Goal: Task Accomplishment & Management: Manage account settings

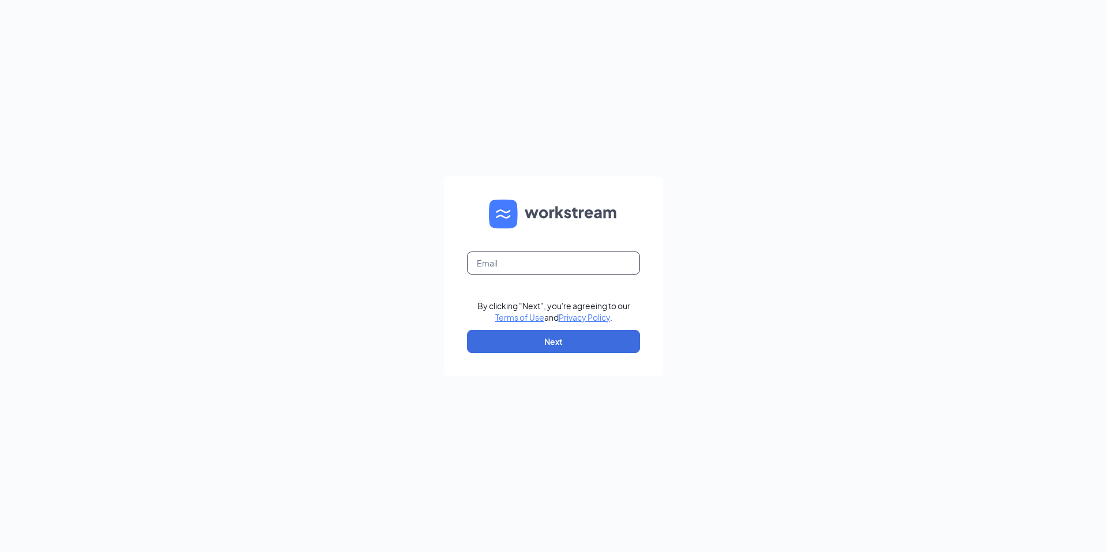
click at [542, 270] on input "text" at bounding box center [553, 262] width 173 height 23
type input "craigwalford@paulsacehardware.com"
click at [528, 332] on button "Next" at bounding box center [553, 341] width 173 height 23
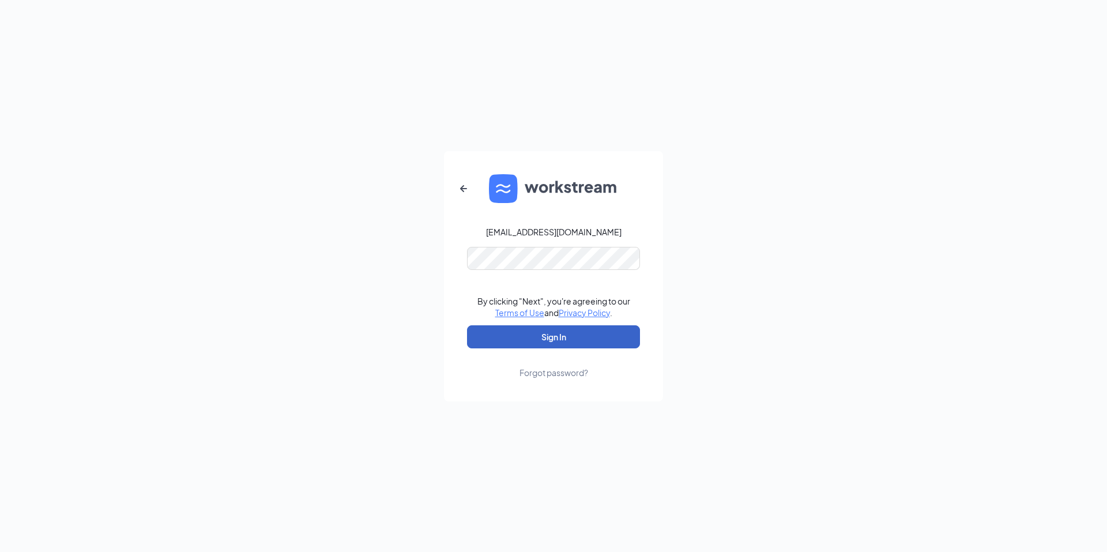
click at [525, 332] on button "Sign In" at bounding box center [553, 336] width 173 height 23
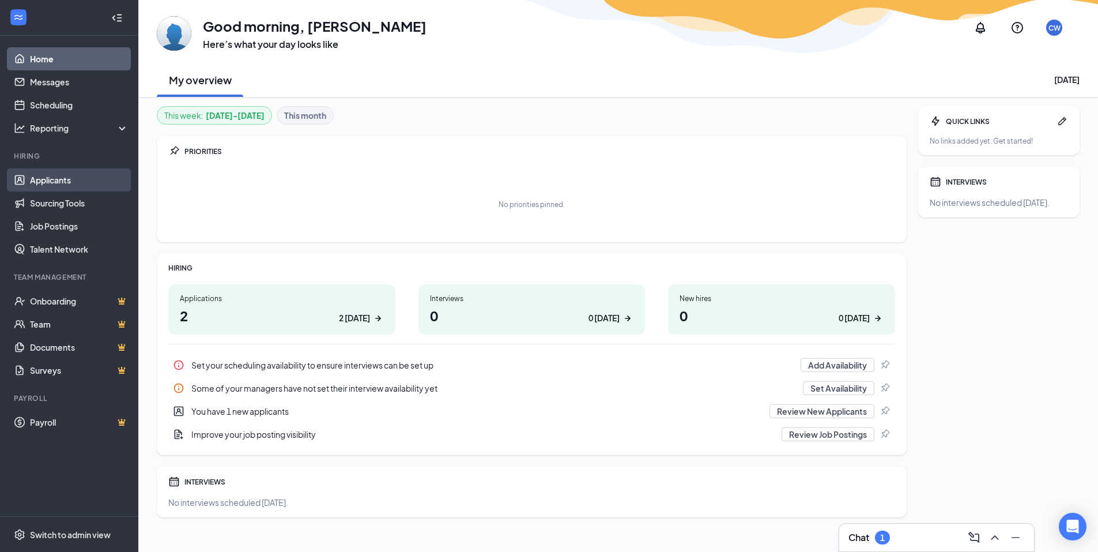
click at [65, 184] on link "Applicants" at bounding box center [79, 179] width 99 height 23
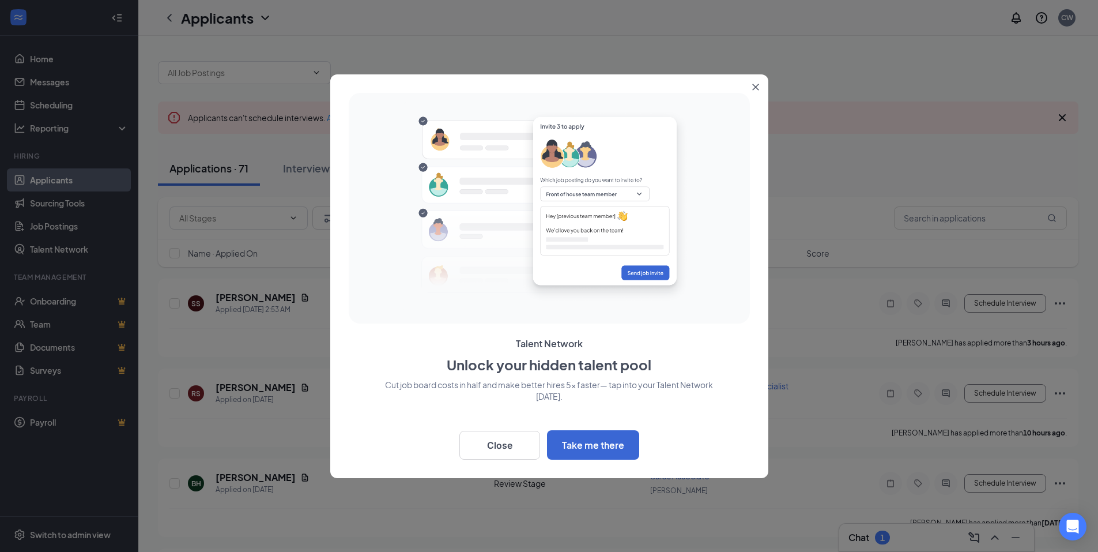
click at [761, 89] on button "Close" at bounding box center [758, 84] width 21 height 21
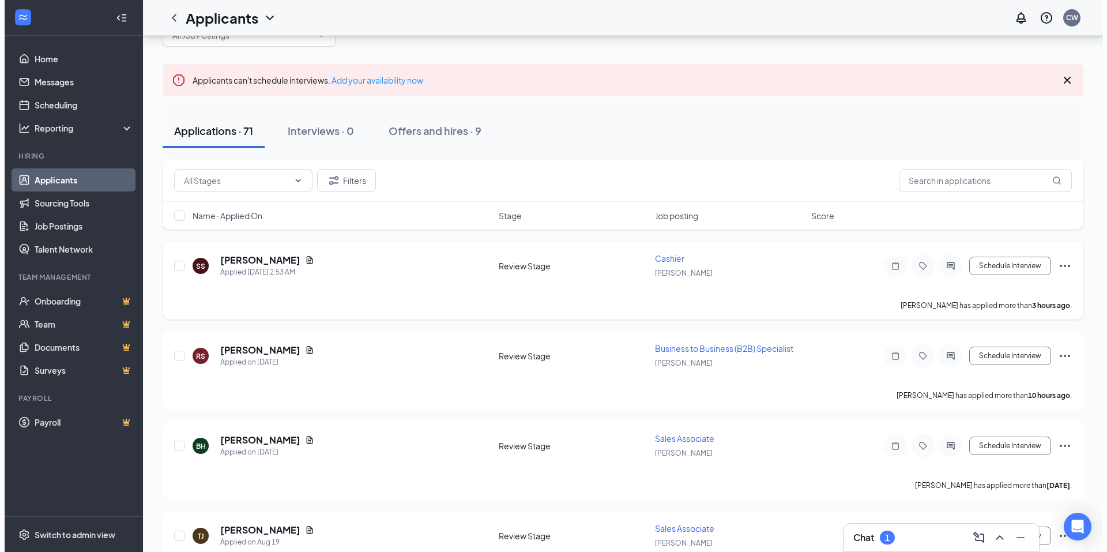
scroll to position [58, 0]
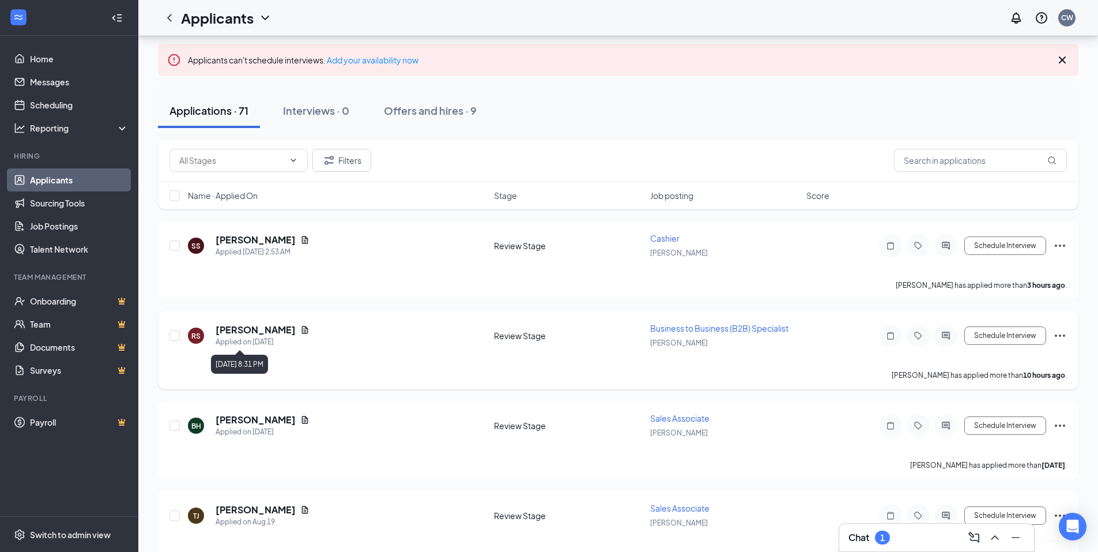
click at [254, 341] on div "Applied on [DATE]" at bounding box center [263, 342] width 94 height 12
click at [282, 328] on div "[PERSON_NAME]" at bounding box center [263, 329] width 94 height 13
click at [300, 331] on icon "Document" at bounding box center [304, 329] width 9 height 9
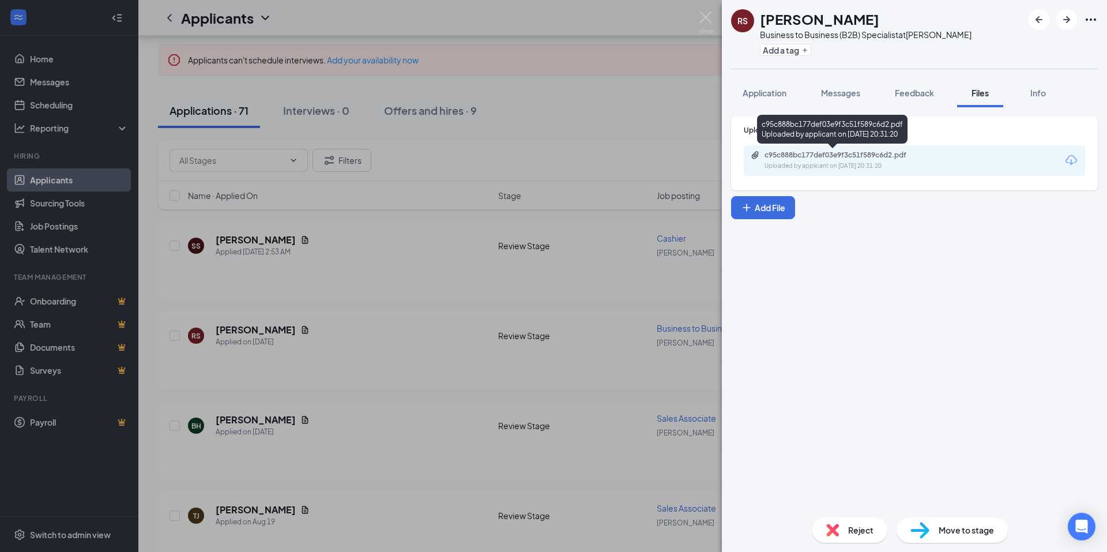
click at [793, 156] on div "c95c888bc177def03e9f3c51f589c6d2.pdf" at bounding box center [844, 154] width 161 height 9
click at [555, 88] on div "RS [PERSON_NAME] Business to Business (B2B) Specialist at [PERSON_NAME] Add a t…" at bounding box center [553, 276] width 1107 height 552
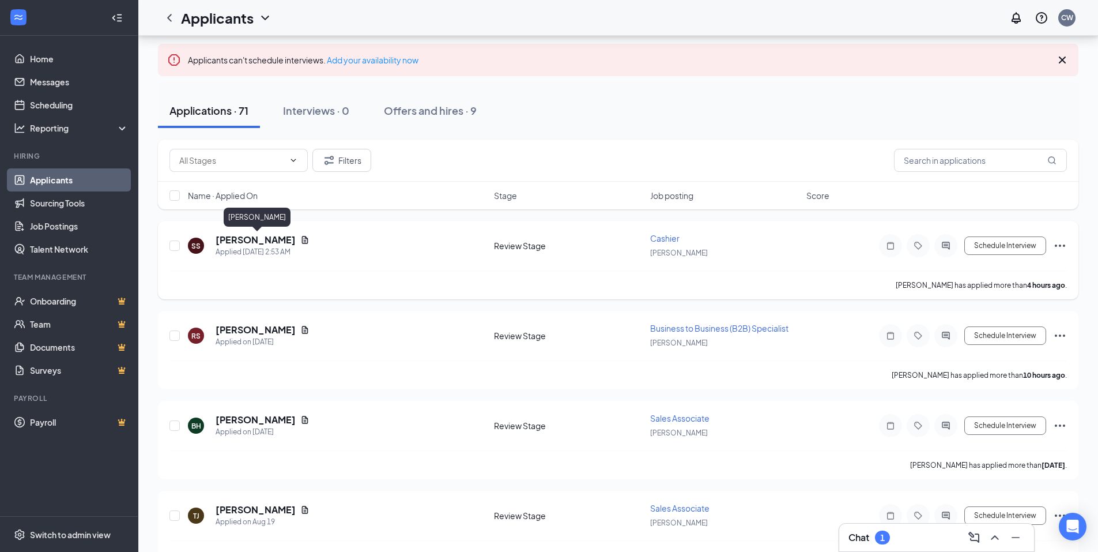
click at [284, 235] on h5 "[PERSON_NAME]" at bounding box center [256, 239] width 80 height 13
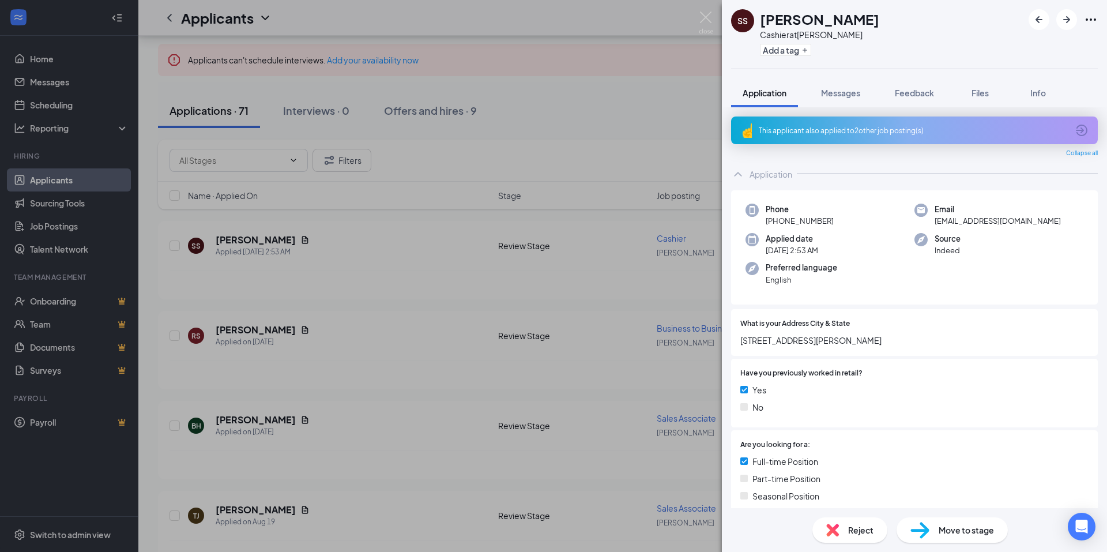
click at [232, 330] on div "SS [PERSON_NAME] Cashier at [PERSON_NAME] Add a tag Application Messages Feedba…" at bounding box center [553, 276] width 1107 height 552
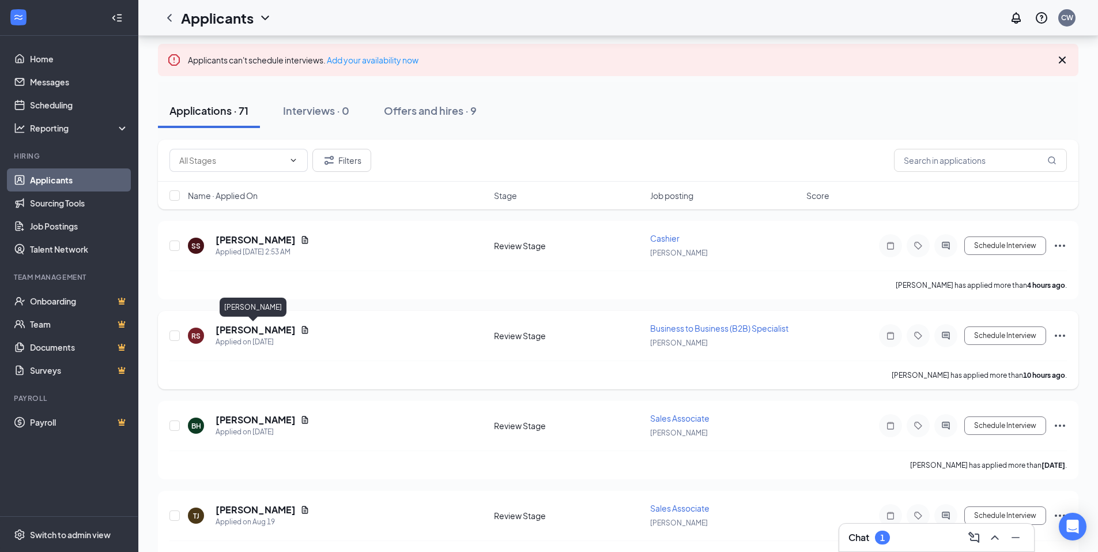
click at [252, 330] on h5 "[PERSON_NAME]" at bounding box center [256, 329] width 80 height 13
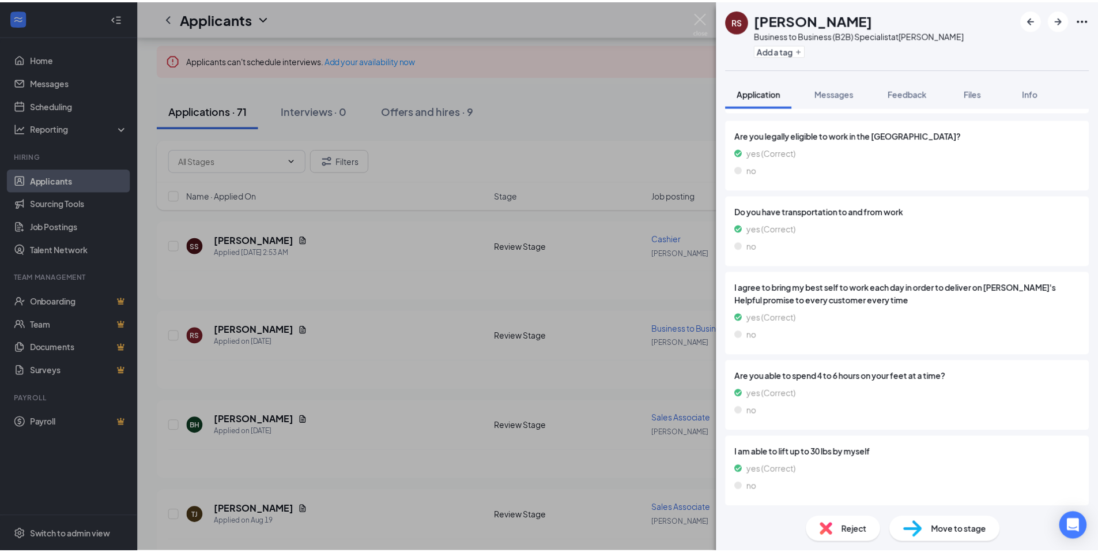
scroll to position [1043, 0]
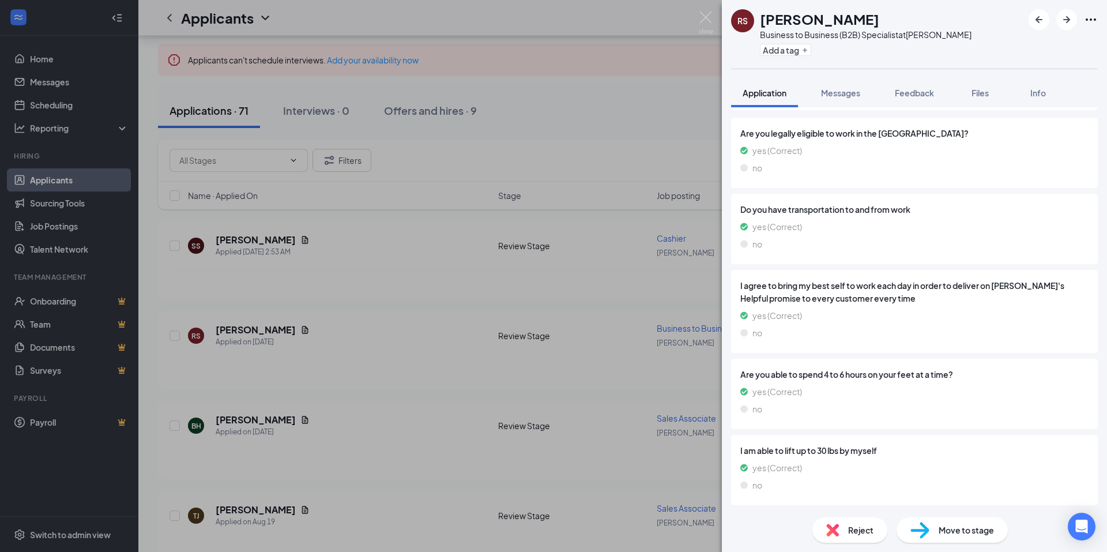
click at [554, 104] on div "RS [PERSON_NAME] Business to Business (B2B) Specialist at [PERSON_NAME] Add a t…" at bounding box center [553, 276] width 1107 height 552
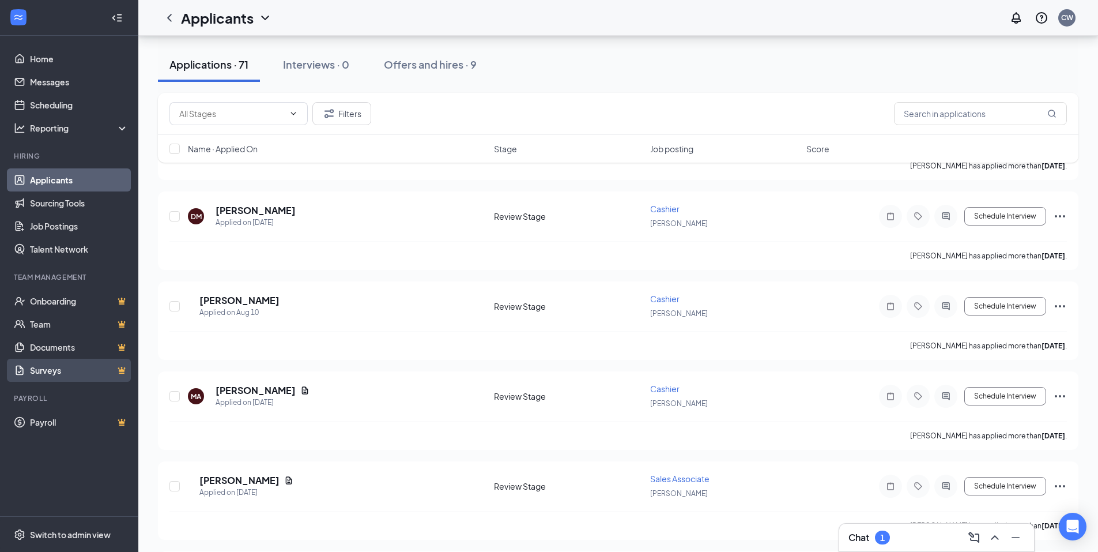
scroll to position [2248, 0]
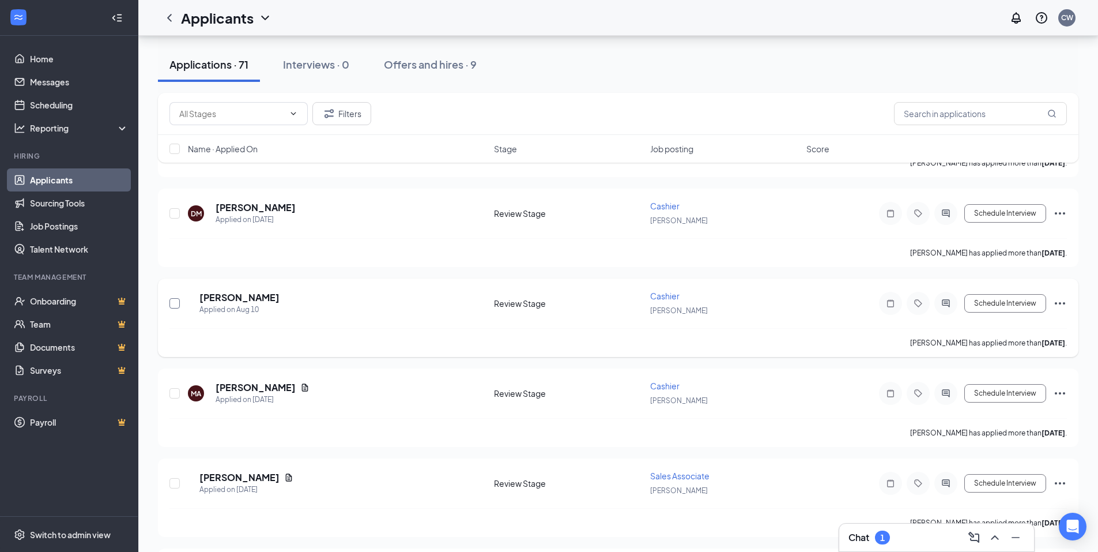
drag, startPoint x: 171, startPoint y: 304, endPoint x: 242, endPoint y: 314, distance: 71.5
click at [171, 304] on input "checkbox" at bounding box center [174, 303] width 10 height 10
checkbox input "true"
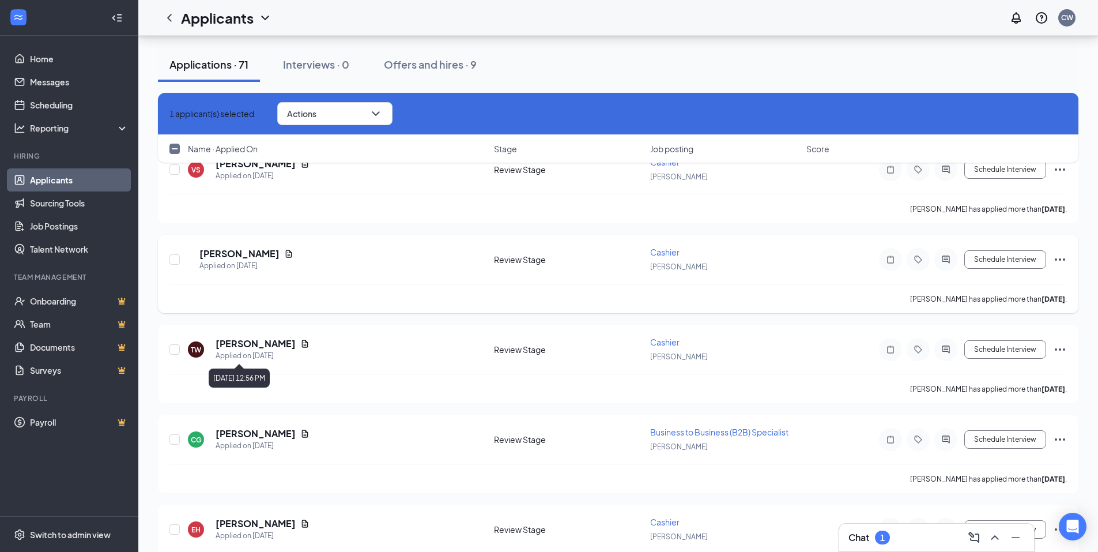
scroll to position [2767, 0]
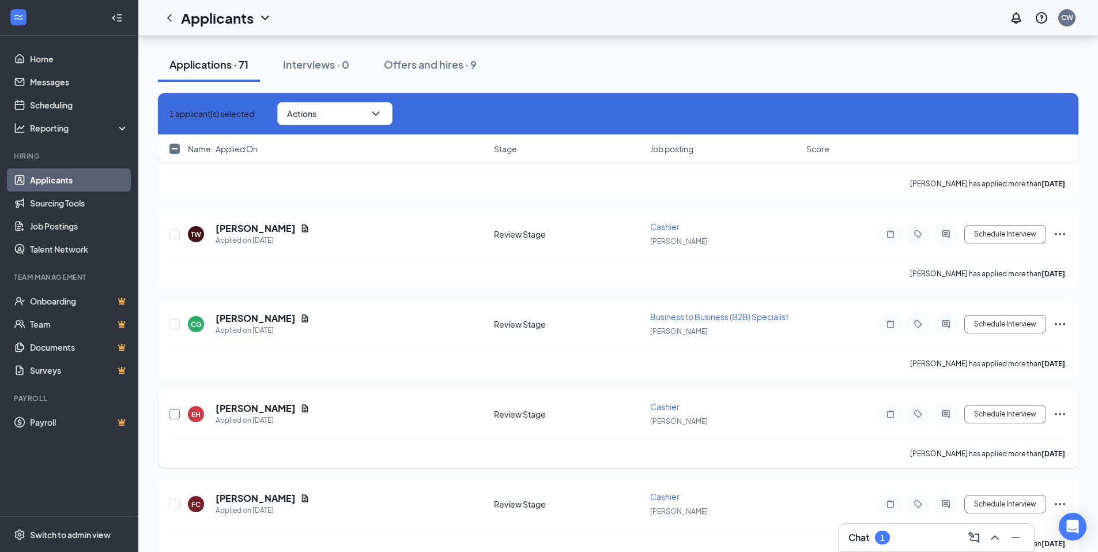
click at [175, 417] on input "checkbox" at bounding box center [174, 414] width 10 height 10
checkbox input "true"
click at [379, 114] on icon "ChevronDown" at bounding box center [375, 113] width 7 height 5
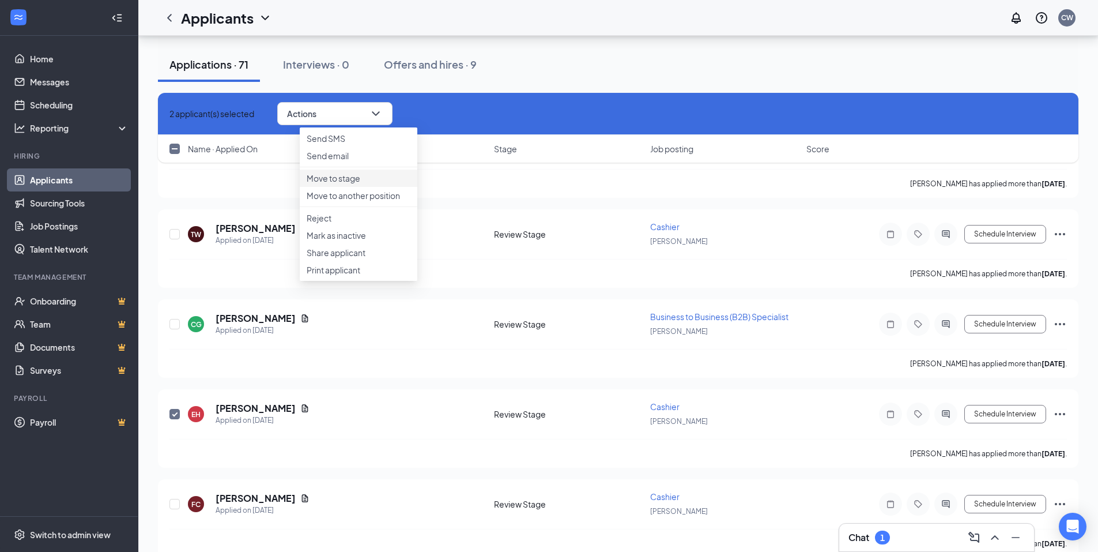
click at [368, 184] on p "Move to stage" at bounding box center [359, 178] width 104 height 12
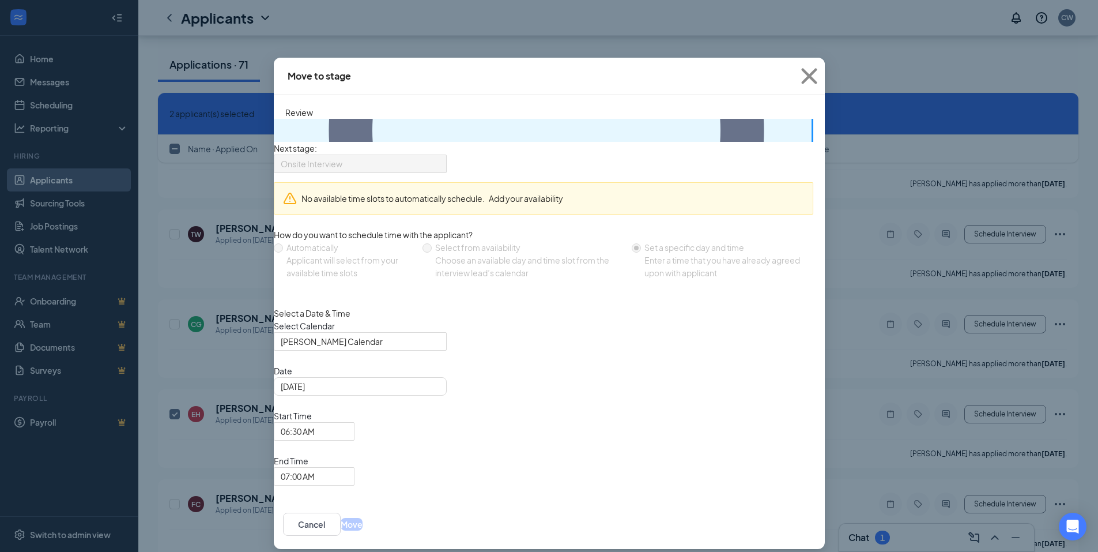
click at [440, 155] on span "Onsite Interview" at bounding box center [360, 163] width 159 height 17
click at [447, 155] on div "Onsite Interview" at bounding box center [360, 164] width 173 height 18
click at [329, 126] on icon "Circle" at bounding box center [546, 130] width 435 height 435
click at [329, 133] on icon "Circle" at bounding box center [546, 130] width 435 height 435
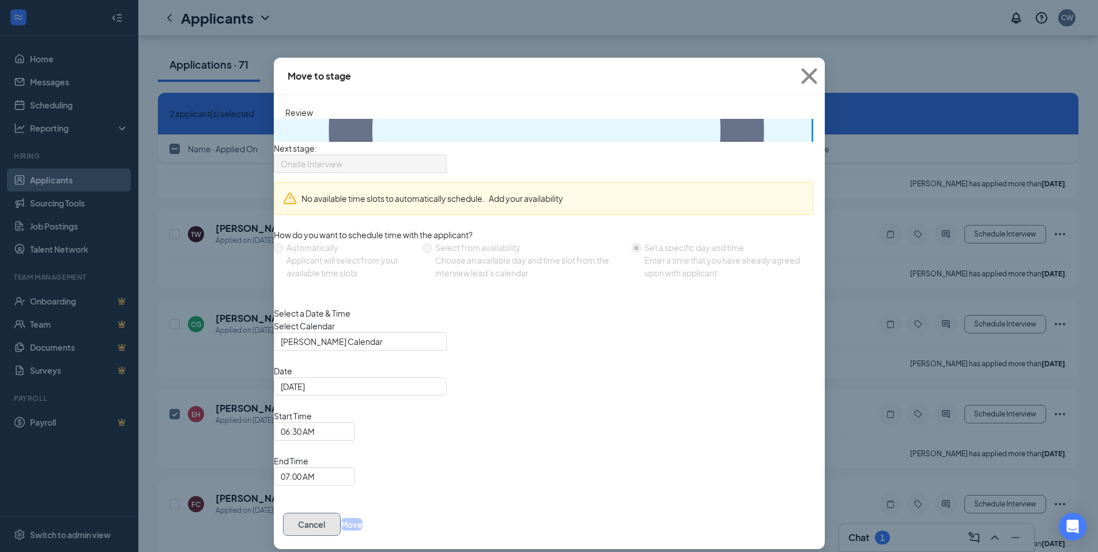
click at [341, 513] on button "Cancel" at bounding box center [312, 524] width 58 height 23
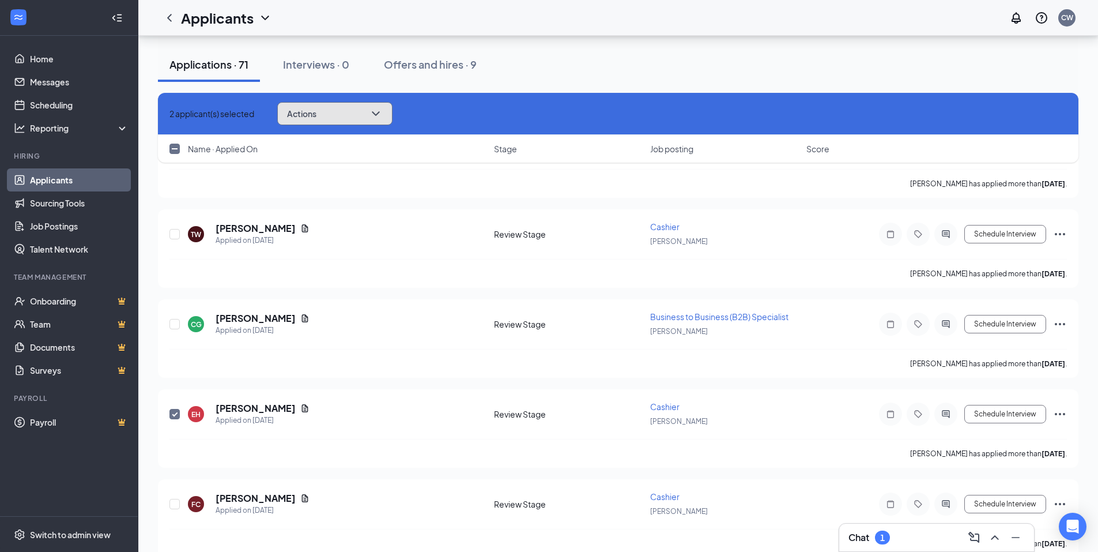
click at [383, 118] on icon "ChevronDown" at bounding box center [376, 114] width 14 height 14
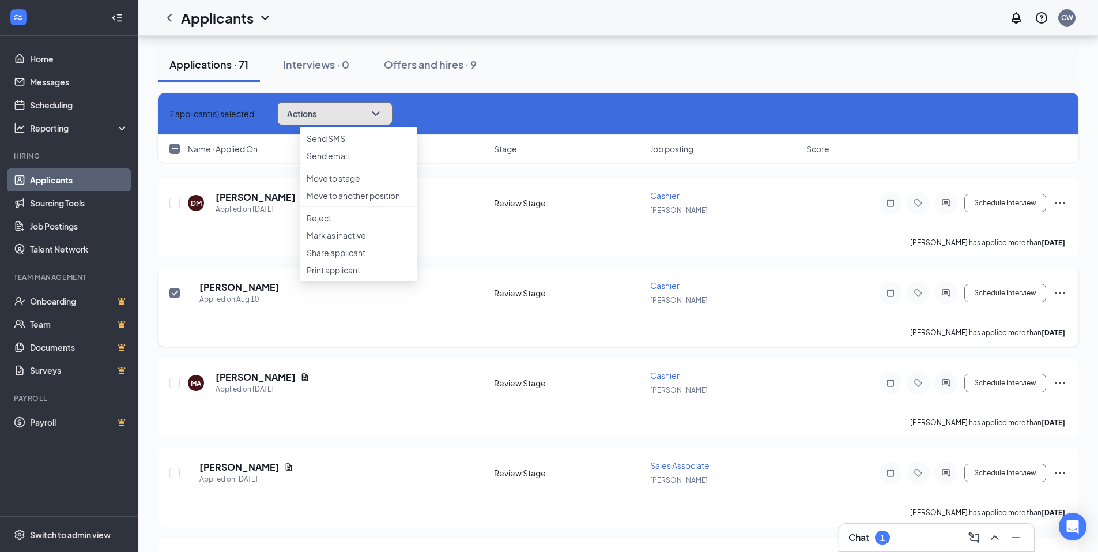
scroll to position [2248, 0]
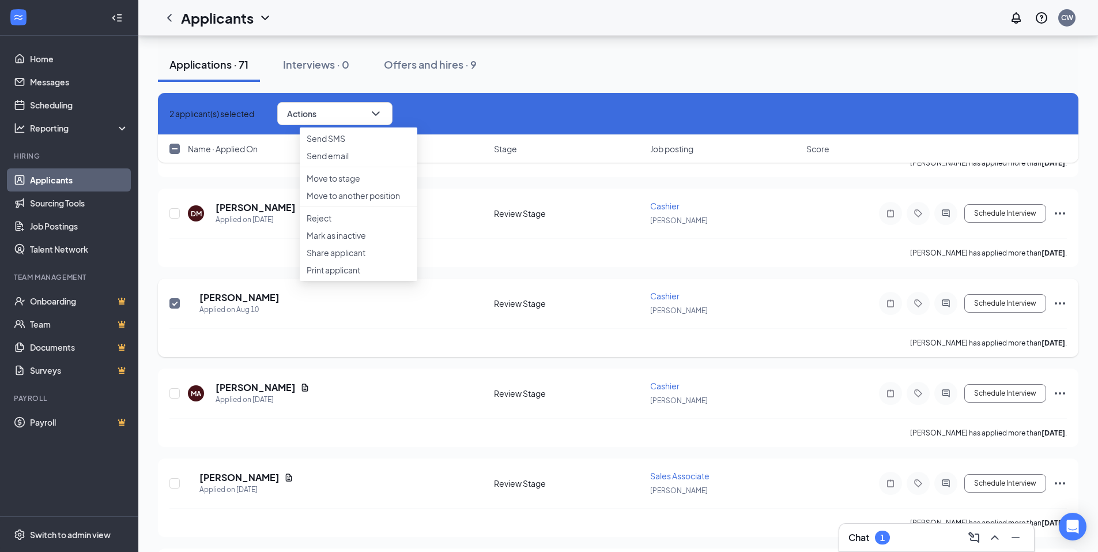
click at [174, 304] on input "checkbox" at bounding box center [174, 303] width 10 height 10
checkbox input "false"
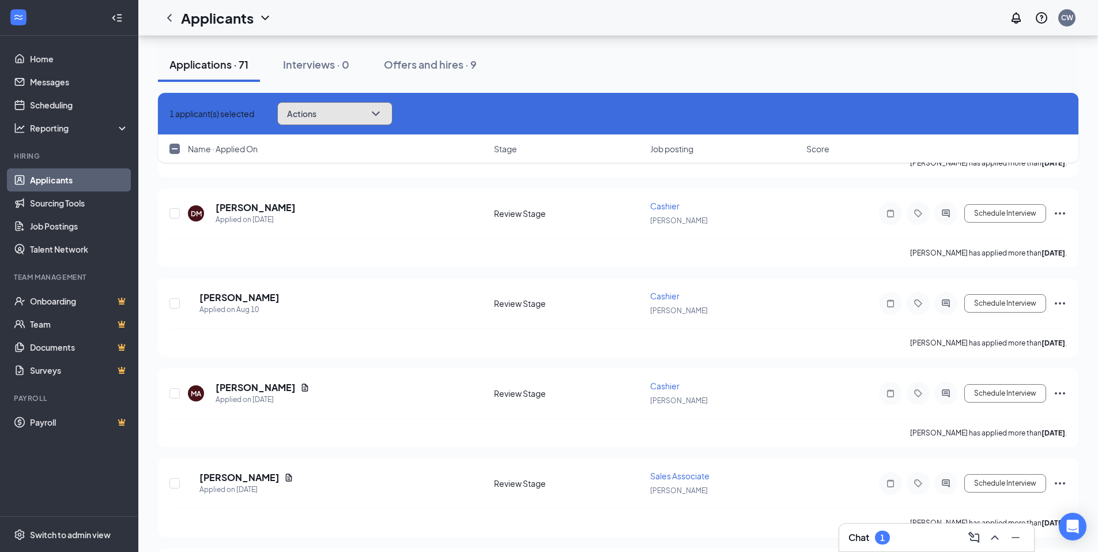
click at [383, 111] on icon "ChevronDown" at bounding box center [376, 114] width 14 height 14
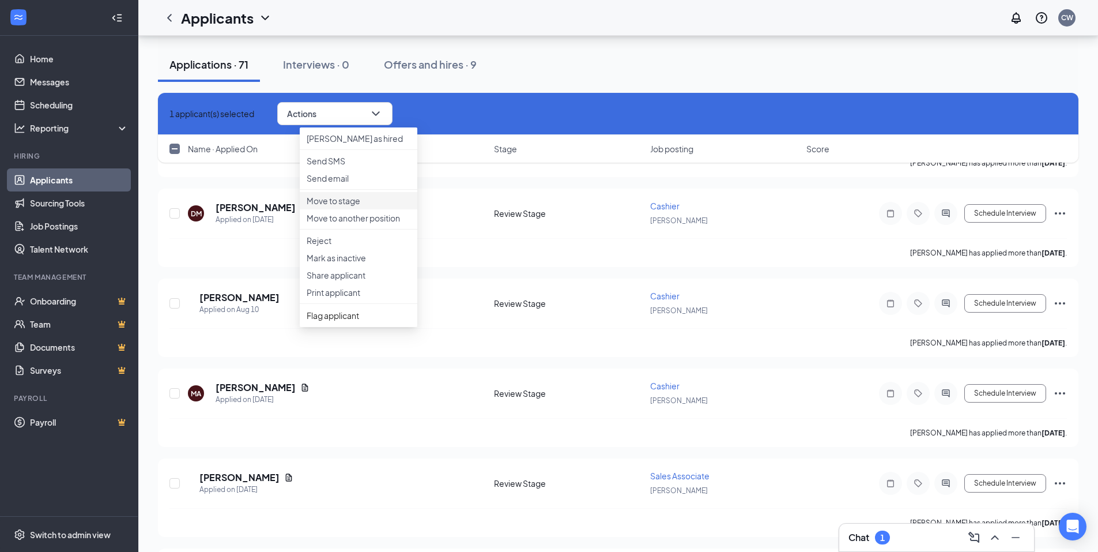
click at [340, 206] on p "Move to stage" at bounding box center [359, 201] width 104 height 12
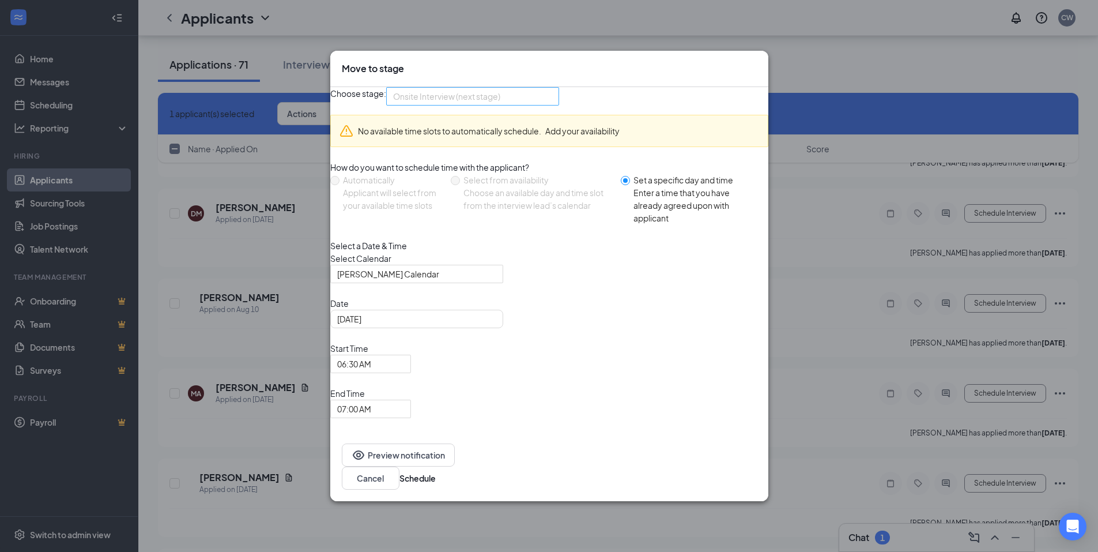
click at [559, 106] on div "Onsite Interview (next stage)" at bounding box center [472, 96] width 173 height 18
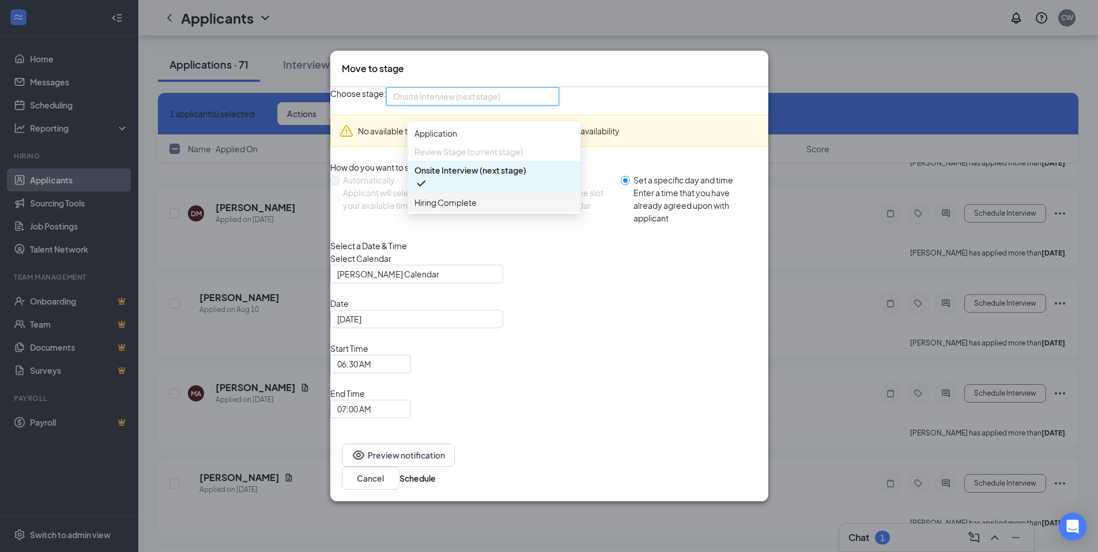
click at [483, 209] on span "Hiring Complete" at bounding box center [494, 202] width 159 height 13
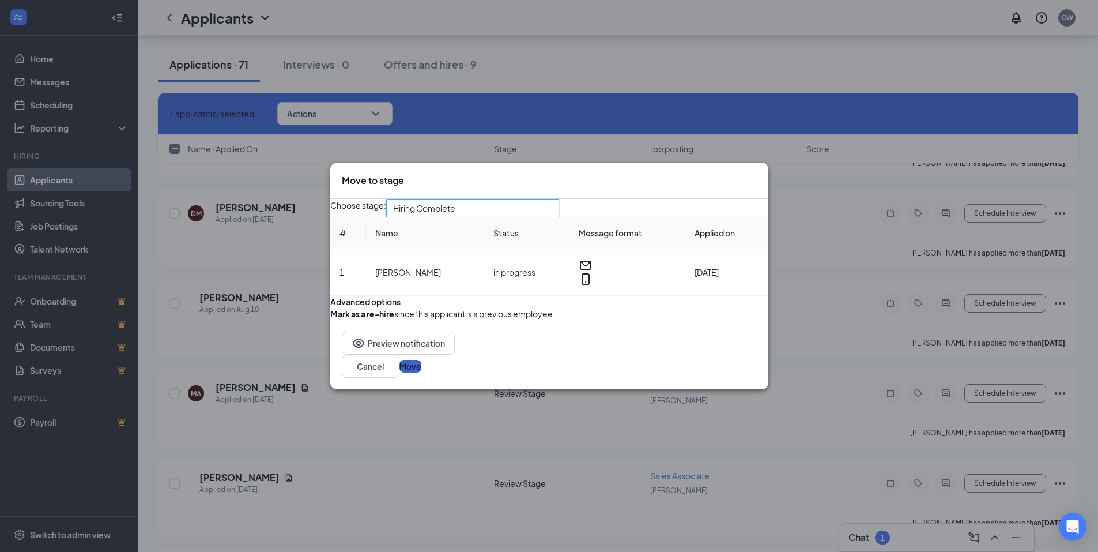
click at [421, 372] on button "Move" at bounding box center [411, 366] width 22 height 13
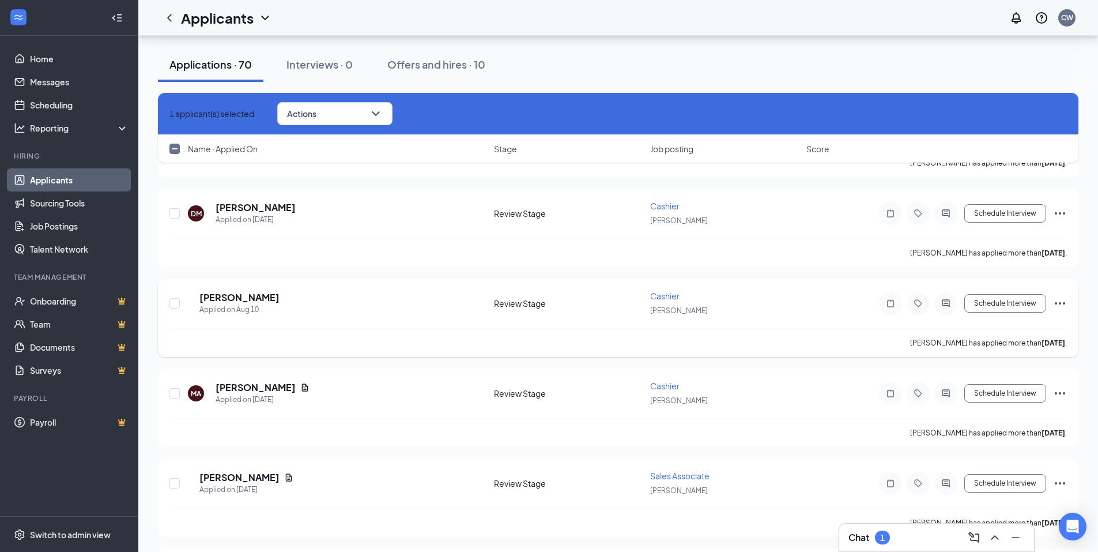
checkbox input "false"
drag, startPoint x: 176, startPoint y: 301, endPoint x: 206, endPoint y: 310, distance: 31.8
click at [179, 302] on input "checkbox" at bounding box center [174, 303] width 10 height 10
click at [385, 115] on button "Actions" at bounding box center [334, 113] width 115 height 23
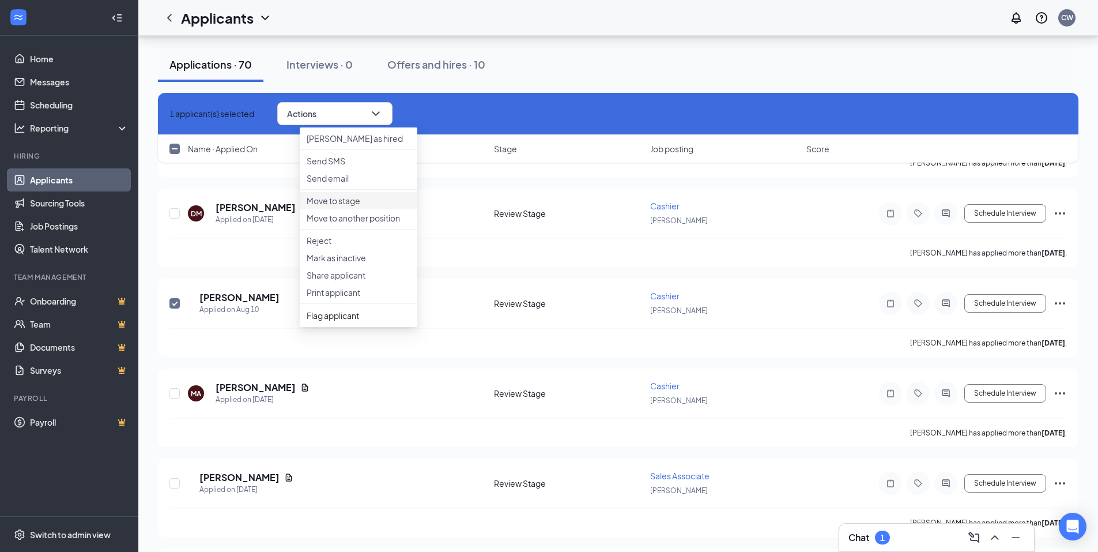
click at [353, 206] on p "Move to stage" at bounding box center [359, 201] width 104 height 12
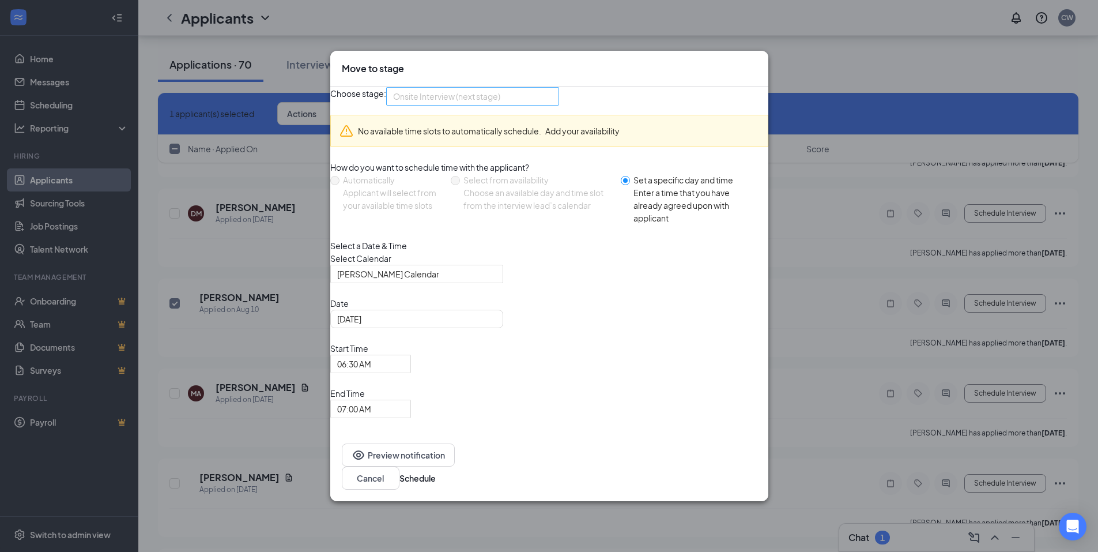
click at [552, 105] on span "Onsite Interview (next stage)" at bounding box center [472, 96] width 159 height 17
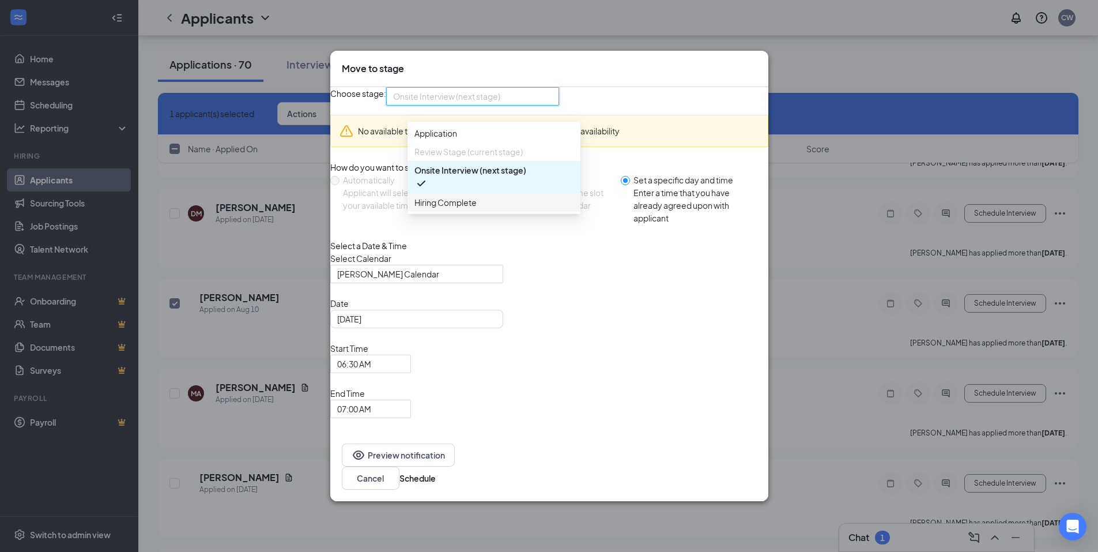
click at [474, 209] on span "Hiring Complete" at bounding box center [446, 202] width 62 height 13
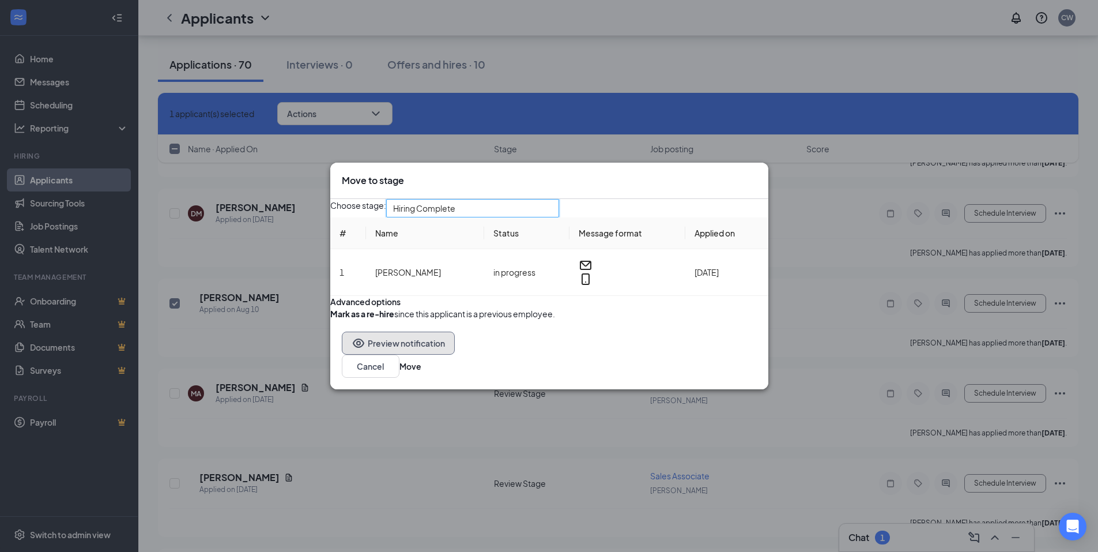
click at [389, 355] on button "Preview notification" at bounding box center [398, 342] width 113 height 23
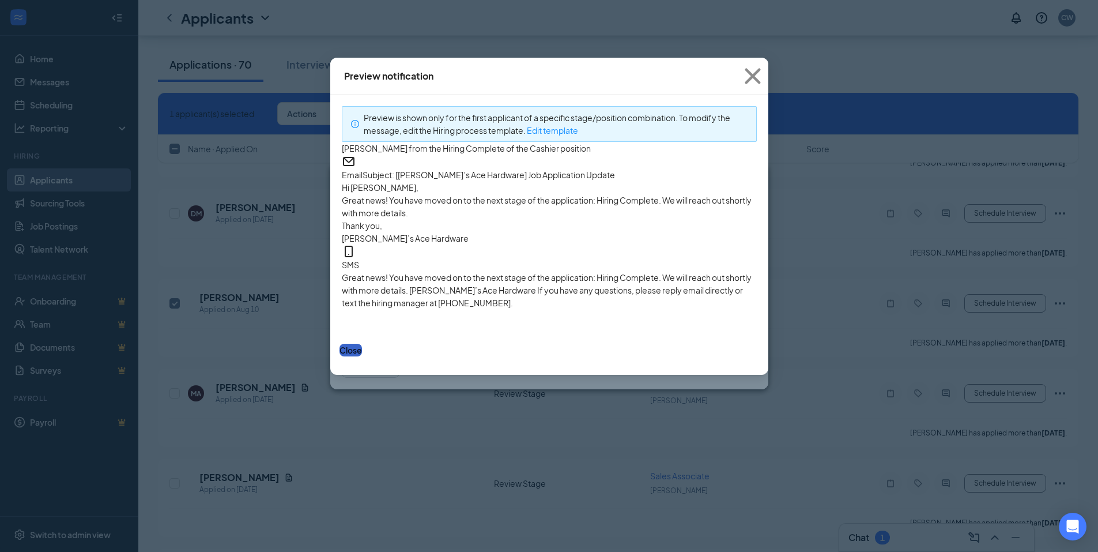
click at [362, 356] on button "Close" at bounding box center [351, 350] width 22 height 13
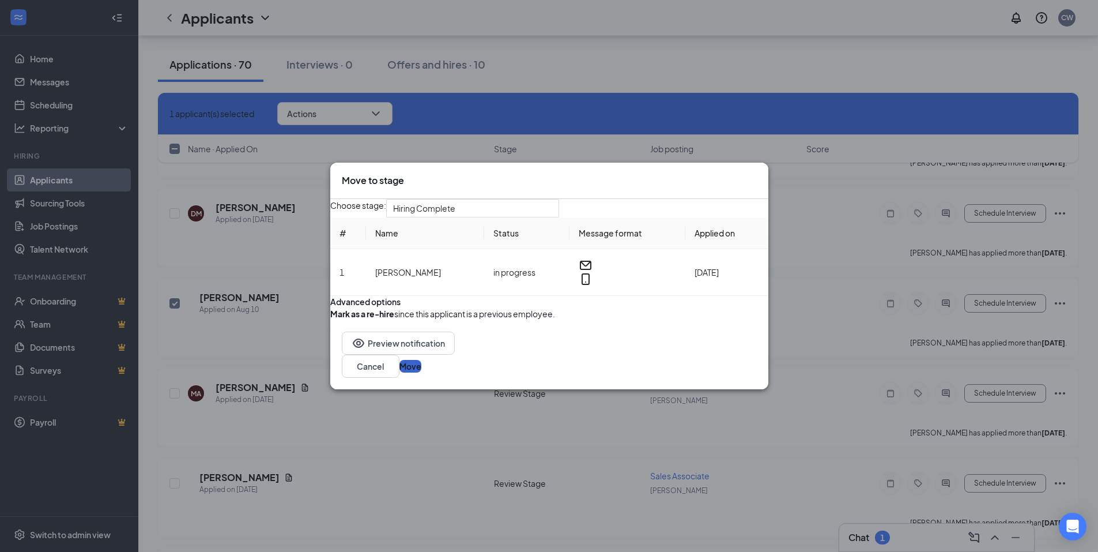
click at [421, 372] on button "Move" at bounding box center [411, 366] width 22 height 13
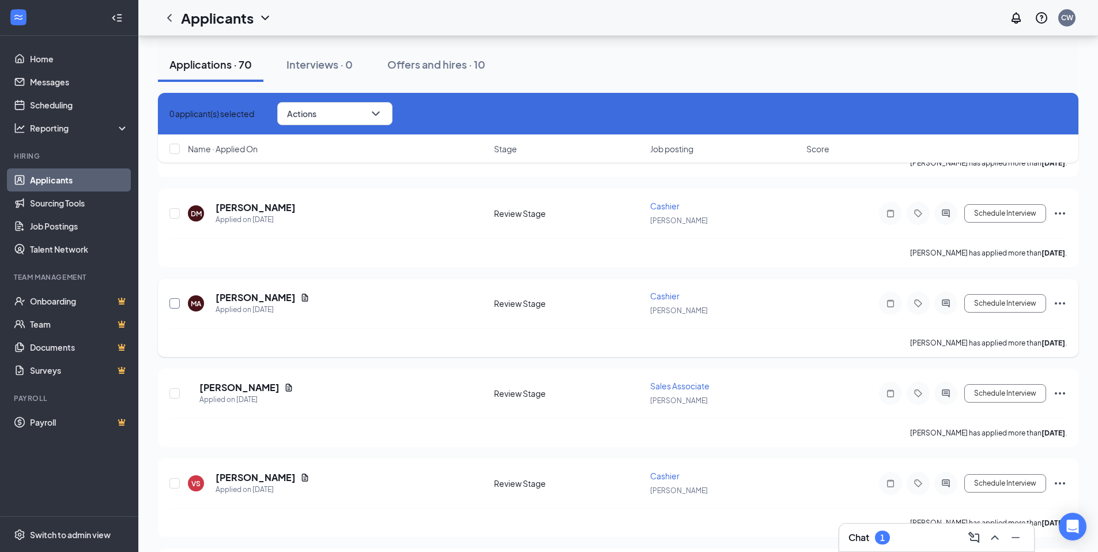
click at [171, 304] on input "checkbox" at bounding box center [174, 303] width 10 height 10
checkbox input "true"
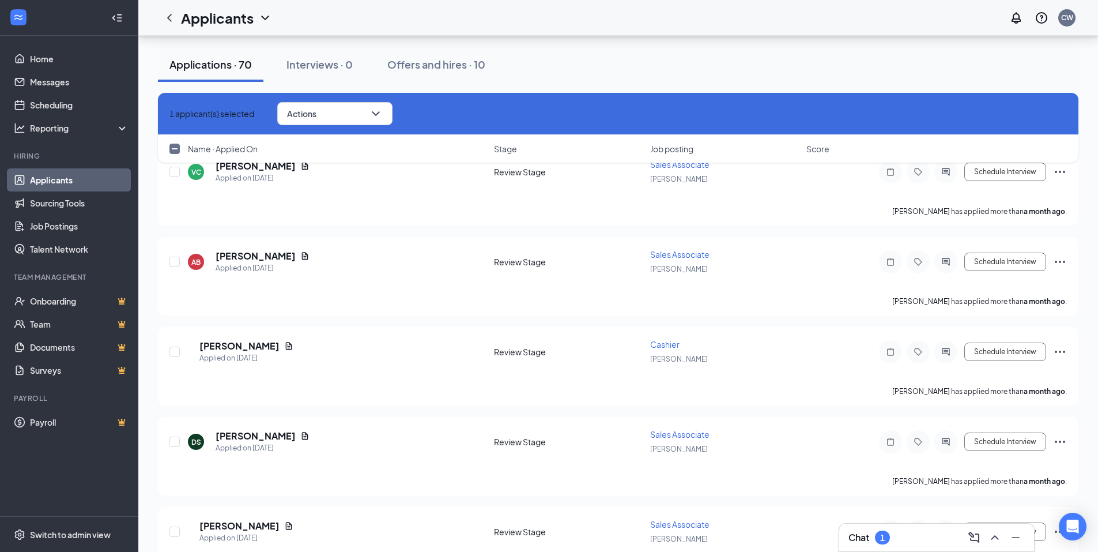
scroll to position [5935, 0]
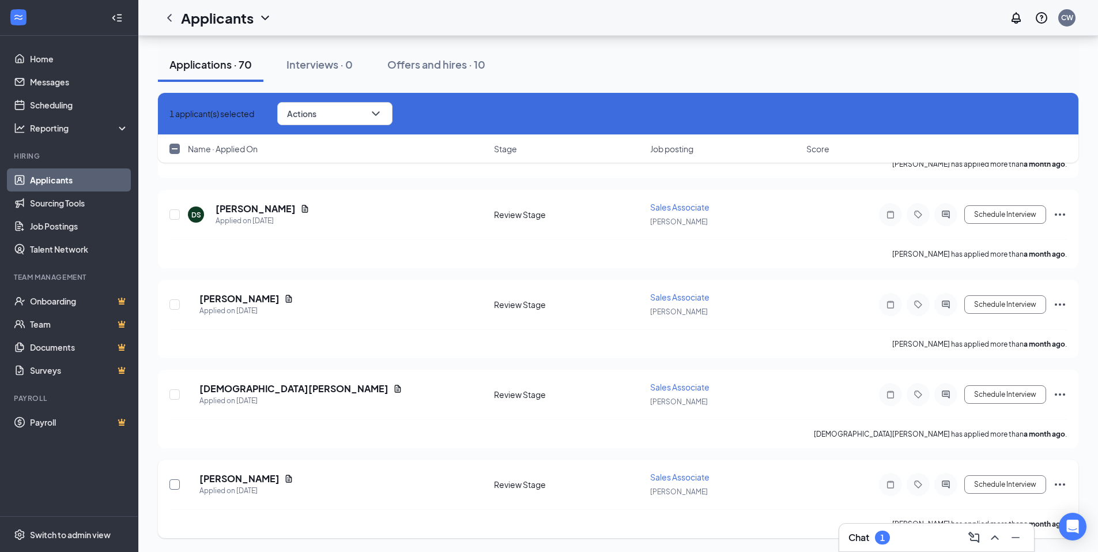
click at [172, 488] on input "checkbox" at bounding box center [174, 484] width 10 height 10
checkbox input "true"
click at [174, 394] on input "checkbox" at bounding box center [174, 394] width 10 height 10
checkbox input "true"
click at [171, 302] on input "checkbox" at bounding box center [174, 304] width 10 height 10
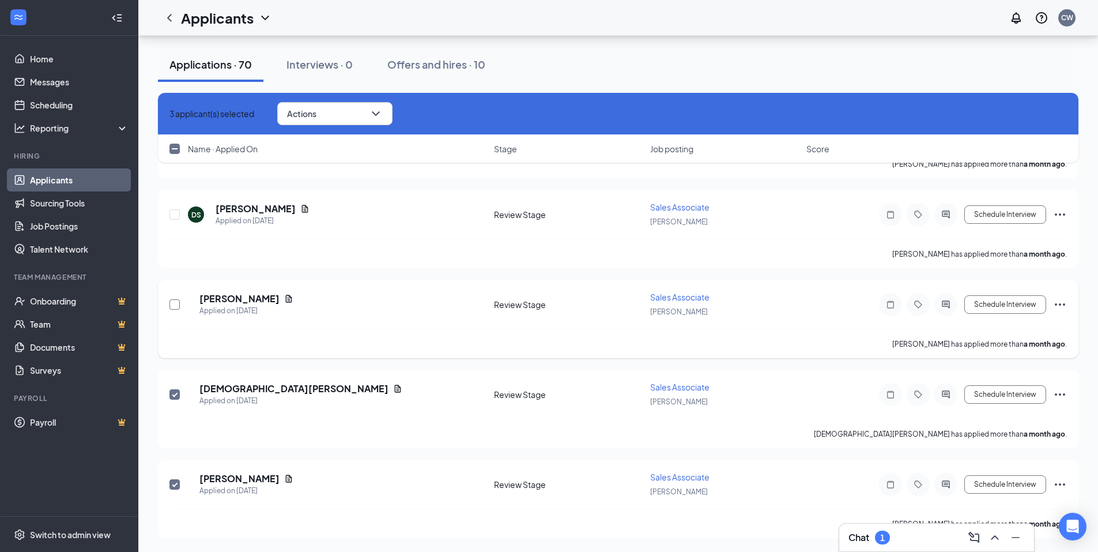
checkbox input "true"
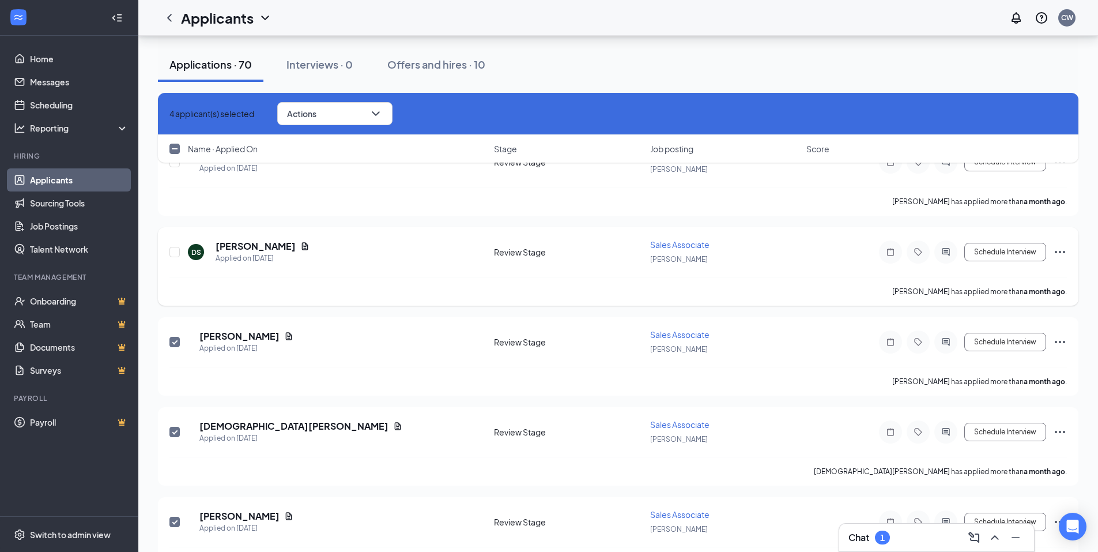
scroll to position [5877, 0]
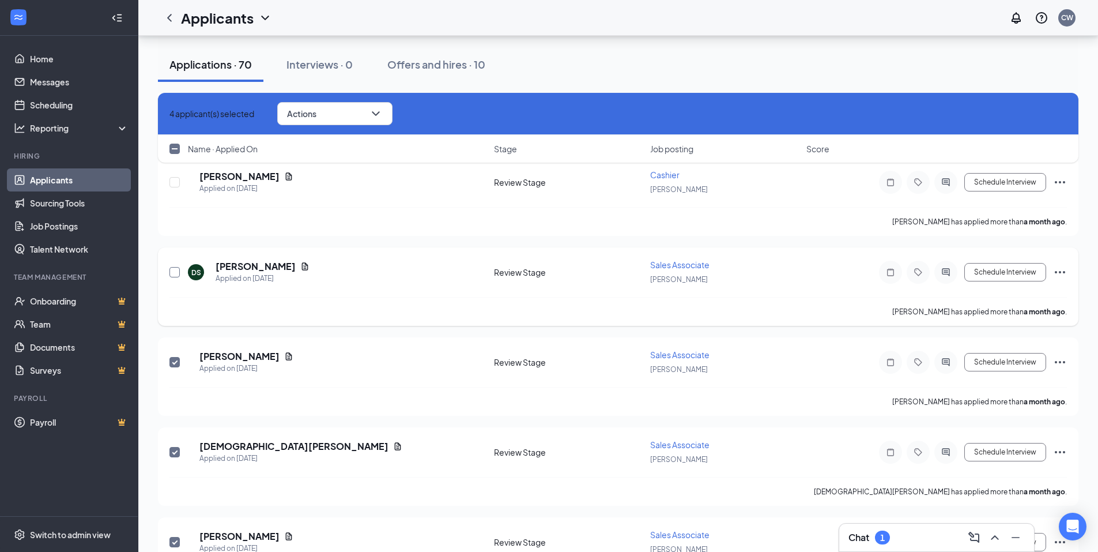
click at [174, 273] on input "checkbox" at bounding box center [174, 272] width 10 height 10
checkbox input "true"
click at [172, 183] on input "checkbox" at bounding box center [174, 182] width 10 height 10
checkbox input "true"
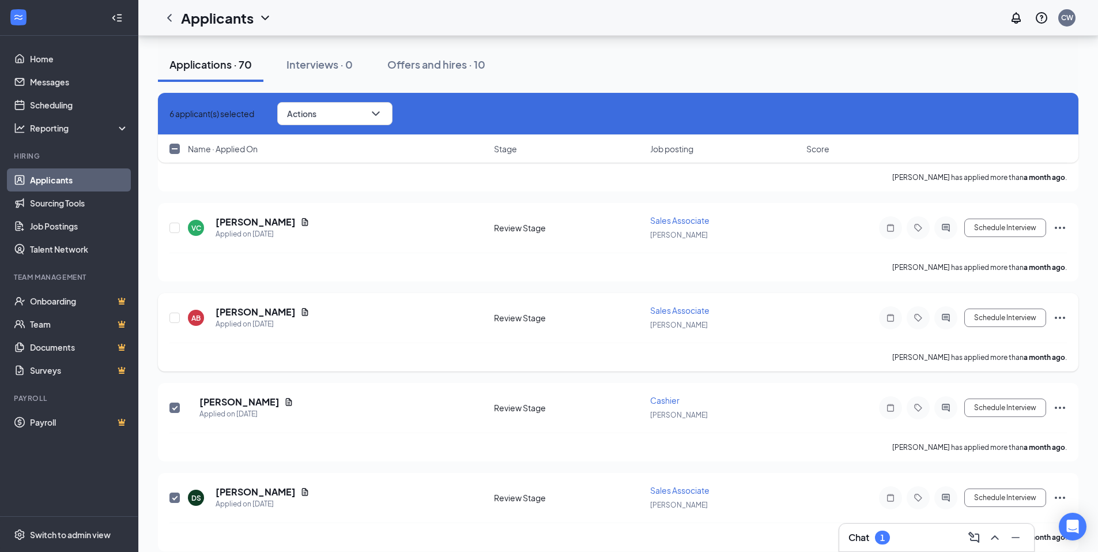
scroll to position [5646, 0]
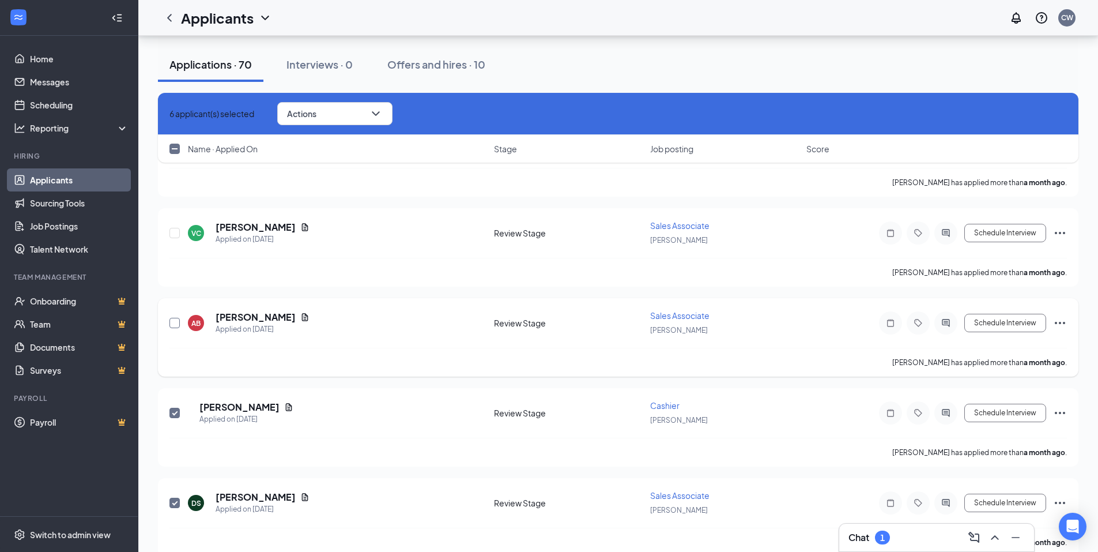
click at [171, 324] on input "checkbox" at bounding box center [174, 323] width 10 height 10
checkbox input "true"
click at [175, 232] on input "checkbox" at bounding box center [174, 233] width 10 height 10
checkbox input "true"
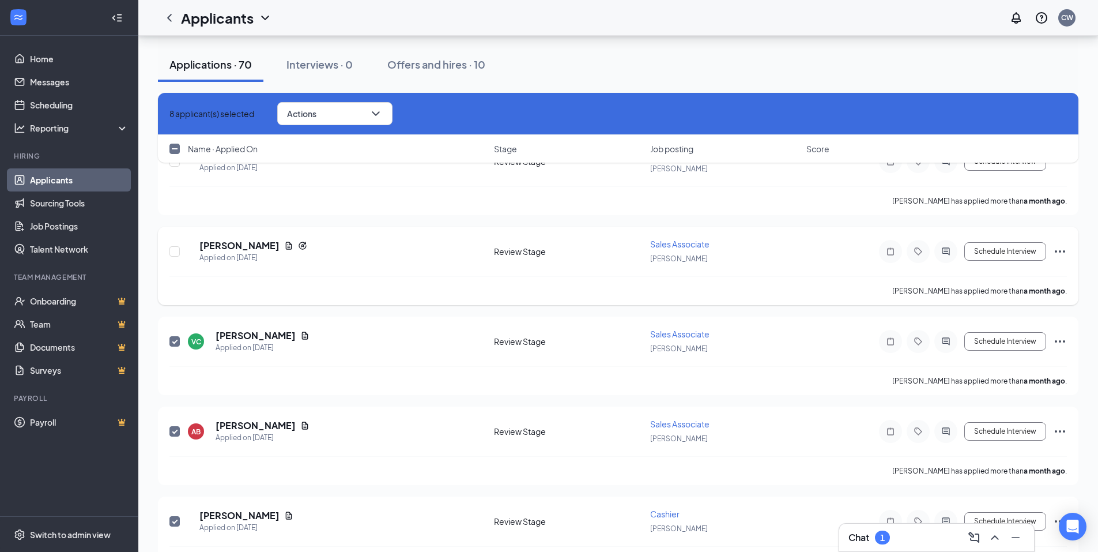
scroll to position [5531, 0]
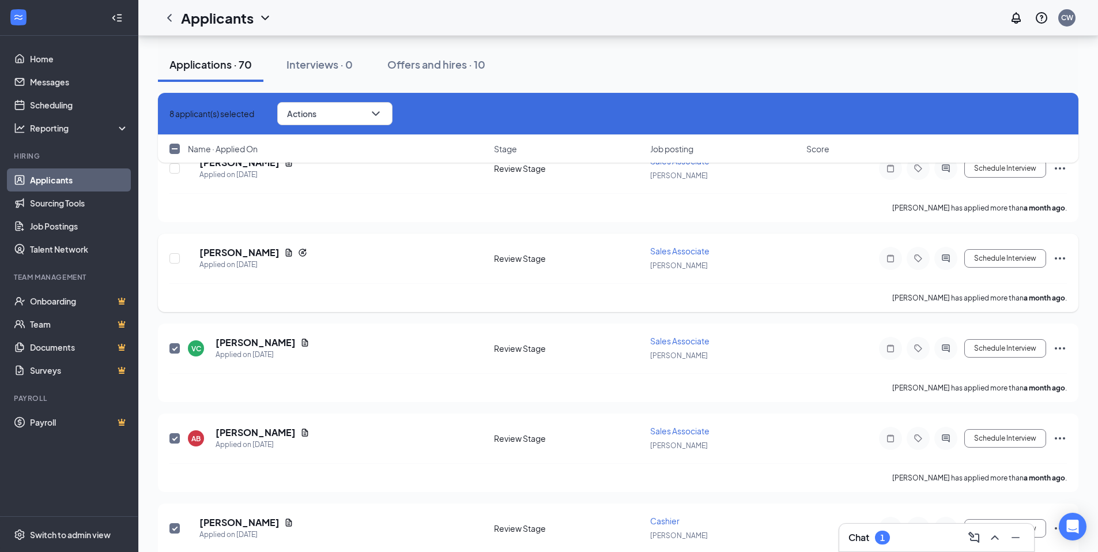
click at [178, 253] on div at bounding box center [175, 258] width 12 height 27
click at [174, 259] on input "checkbox" at bounding box center [174, 258] width 10 height 10
checkbox input "true"
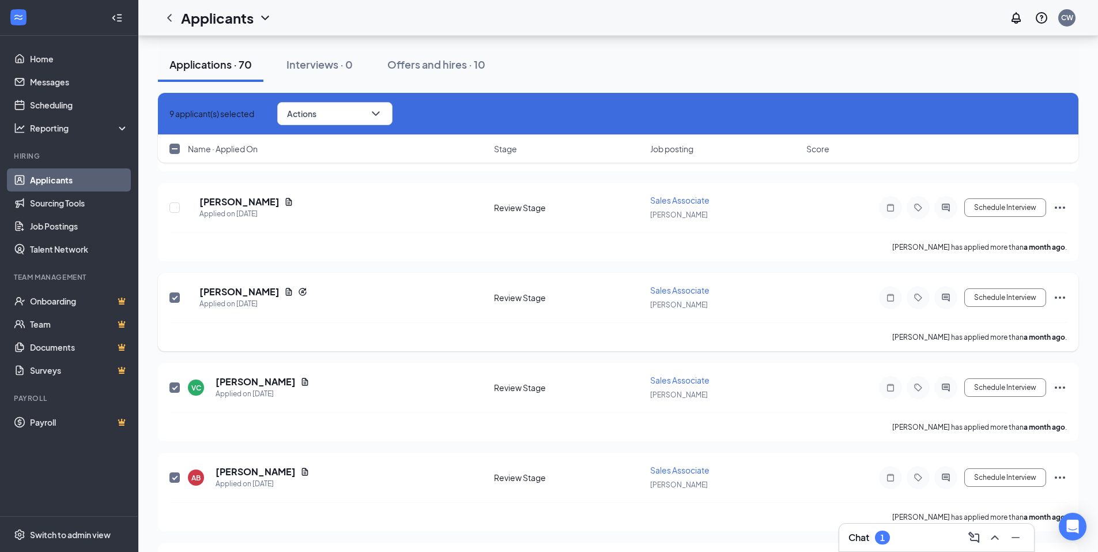
scroll to position [5416, 0]
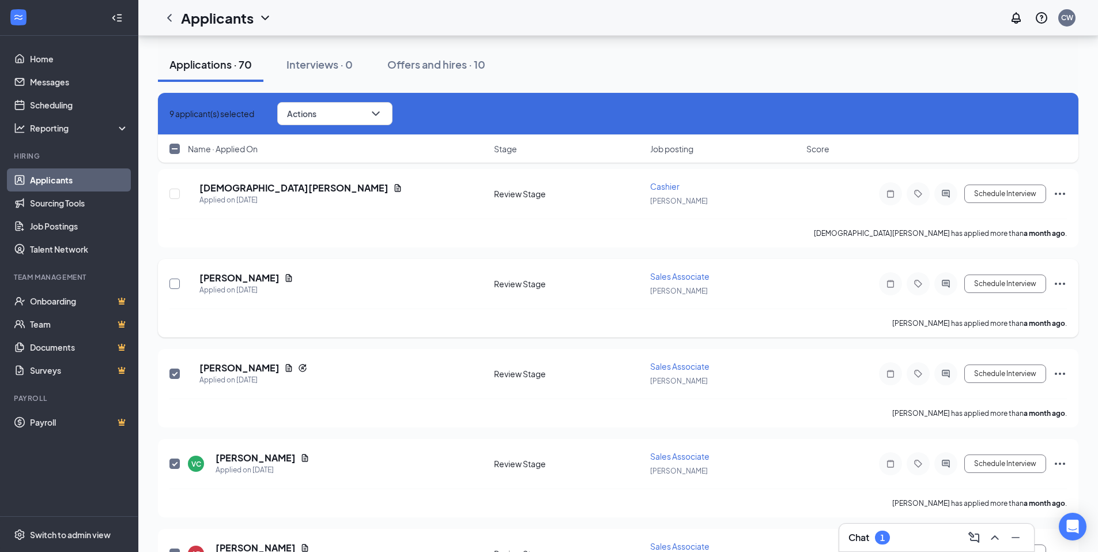
click at [172, 280] on input "checkbox" at bounding box center [174, 283] width 10 height 10
checkbox input "true"
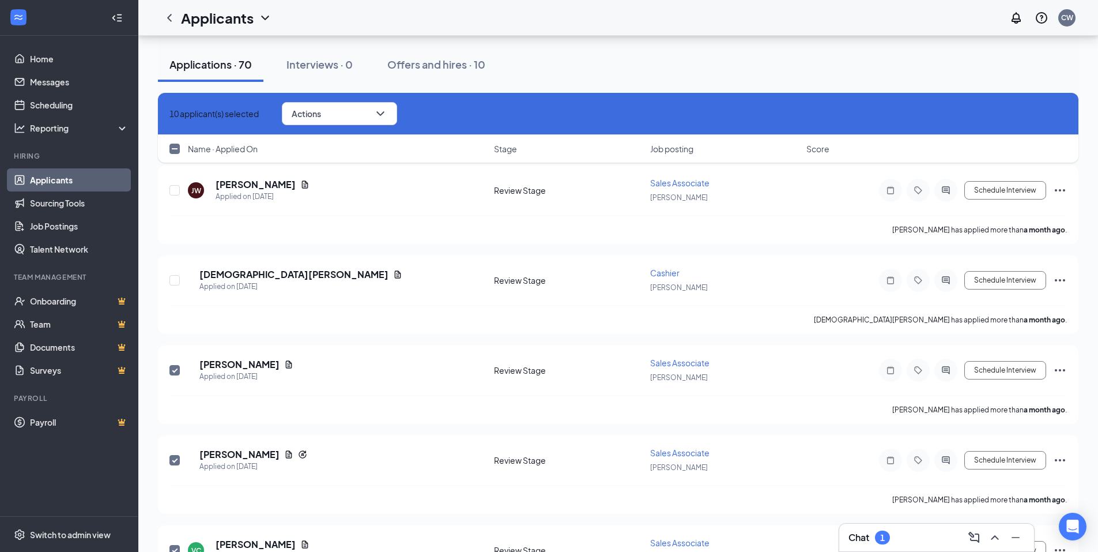
scroll to position [5300, 0]
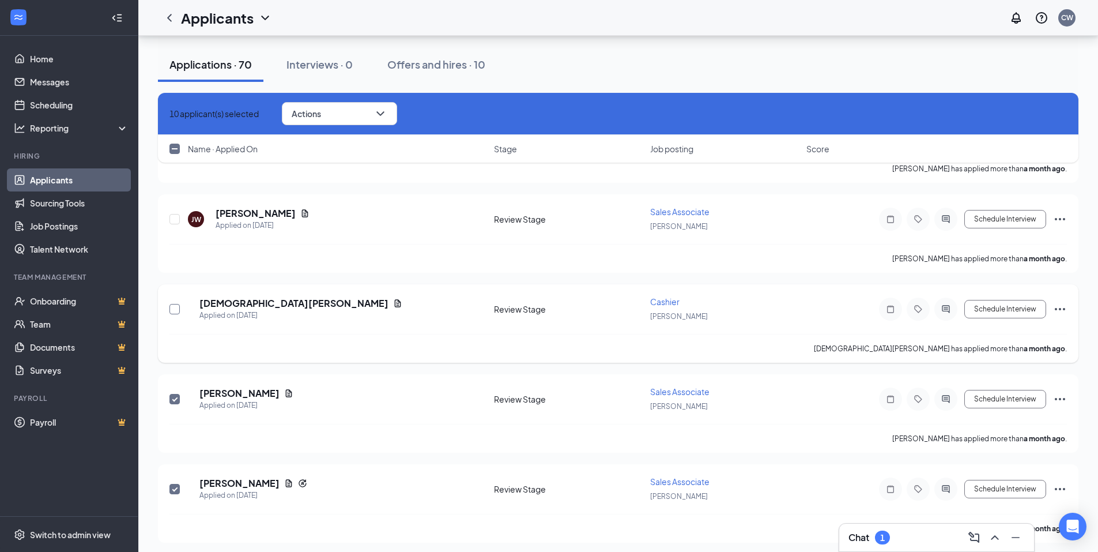
click at [172, 308] on input "checkbox" at bounding box center [174, 309] width 10 height 10
checkbox input "true"
click at [175, 215] on input "checkbox" at bounding box center [174, 219] width 10 height 10
checkbox input "true"
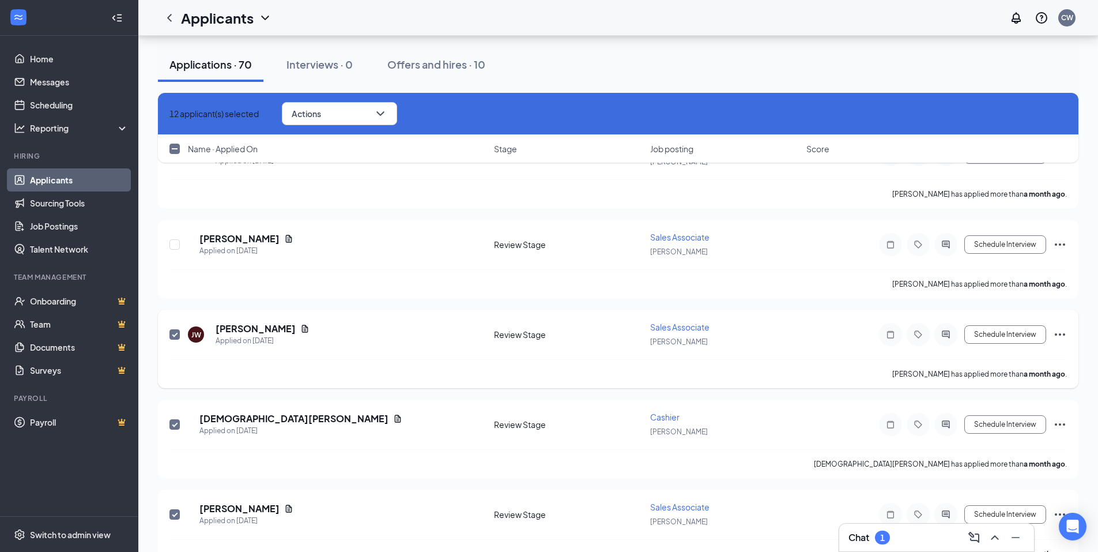
scroll to position [5127, 0]
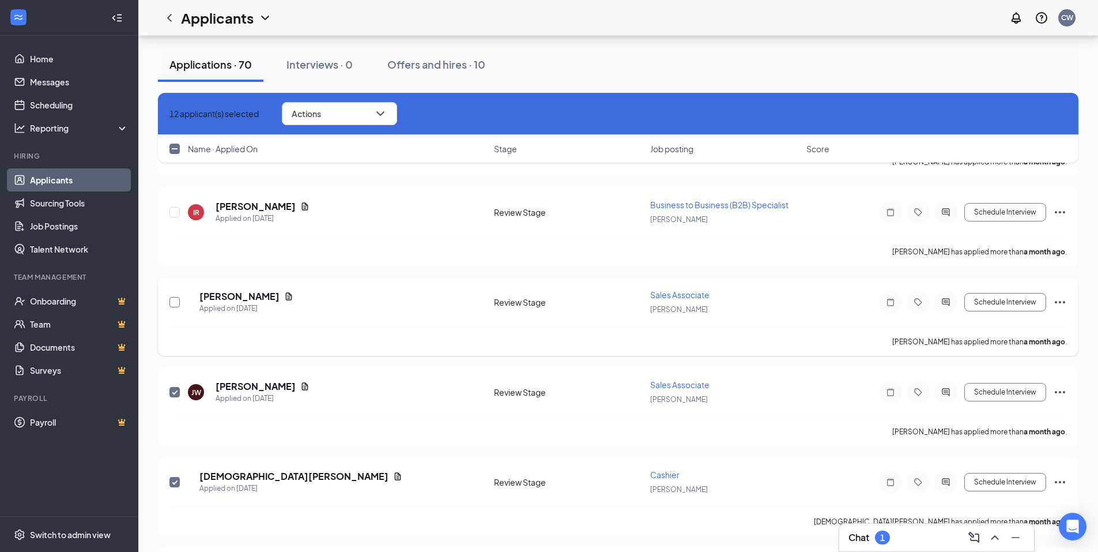
click at [172, 299] on input "checkbox" at bounding box center [174, 302] width 10 height 10
checkbox input "true"
click at [177, 213] on input "checkbox" at bounding box center [174, 212] width 10 height 10
checkbox input "true"
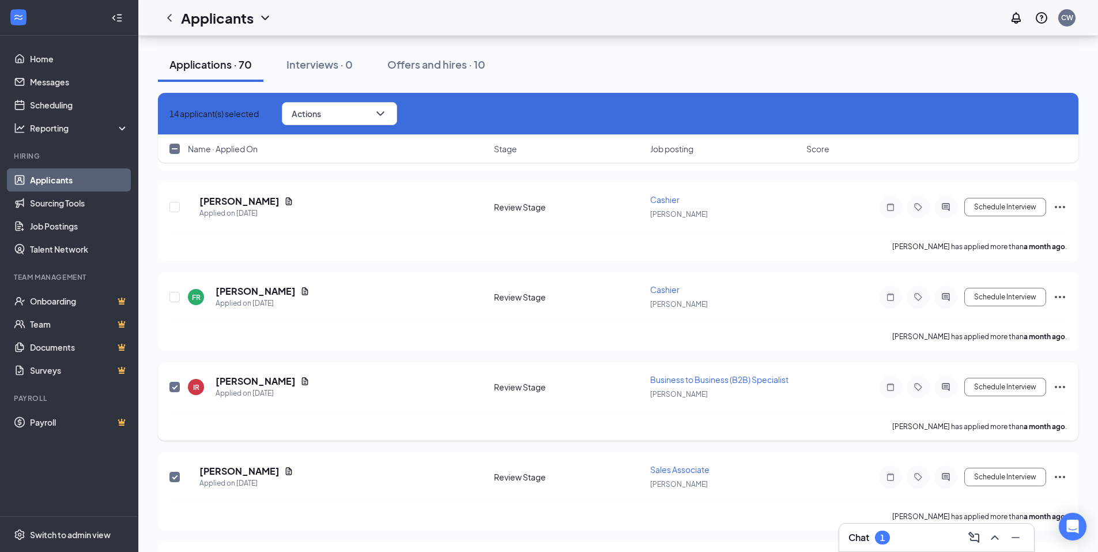
scroll to position [4897, 0]
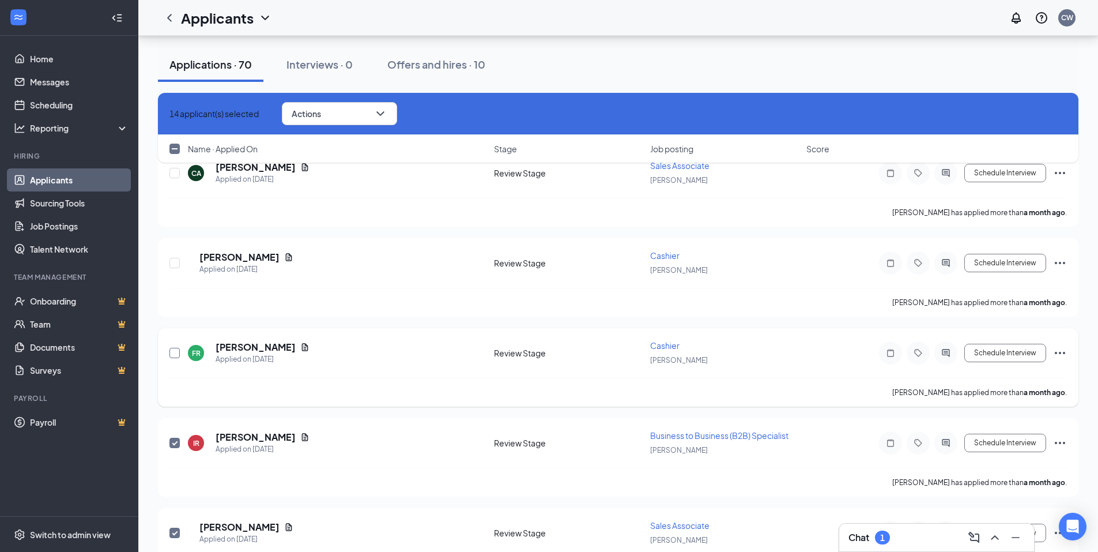
click at [176, 353] on input "checkbox" at bounding box center [174, 353] width 10 height 10
checkbox input "true"
click at [175, 263] on input "checkbox" at bounding box center [174, 263] width 10 height 10
checkbox input "true"
click at [171, 174] on div "16 applicant(s) selected Actions Send SMS Send email Move to stage Move to anot…" at bounding box center [618, 133] width 921 height 81
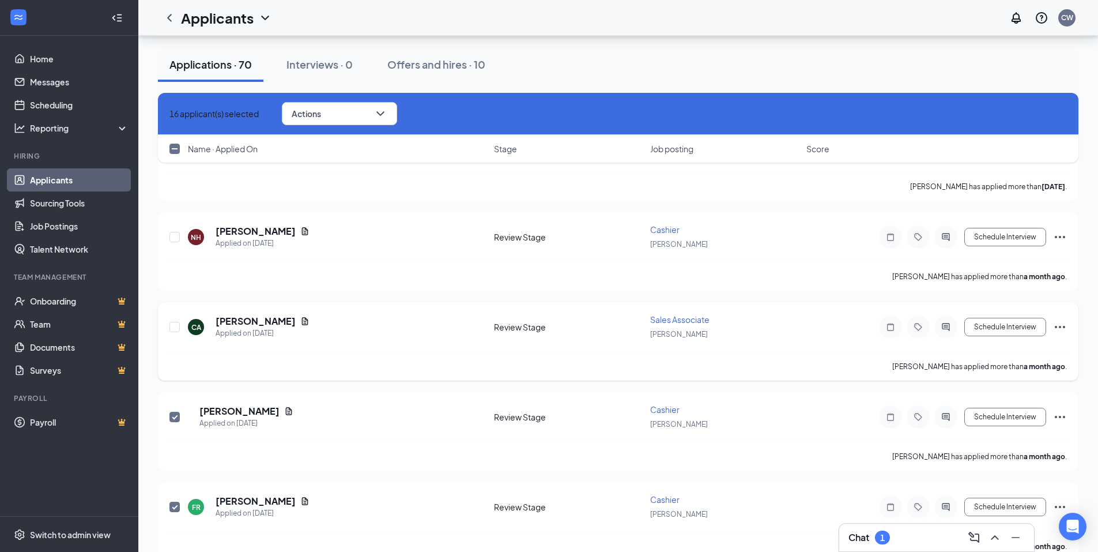
scroll to position [4724, 0]
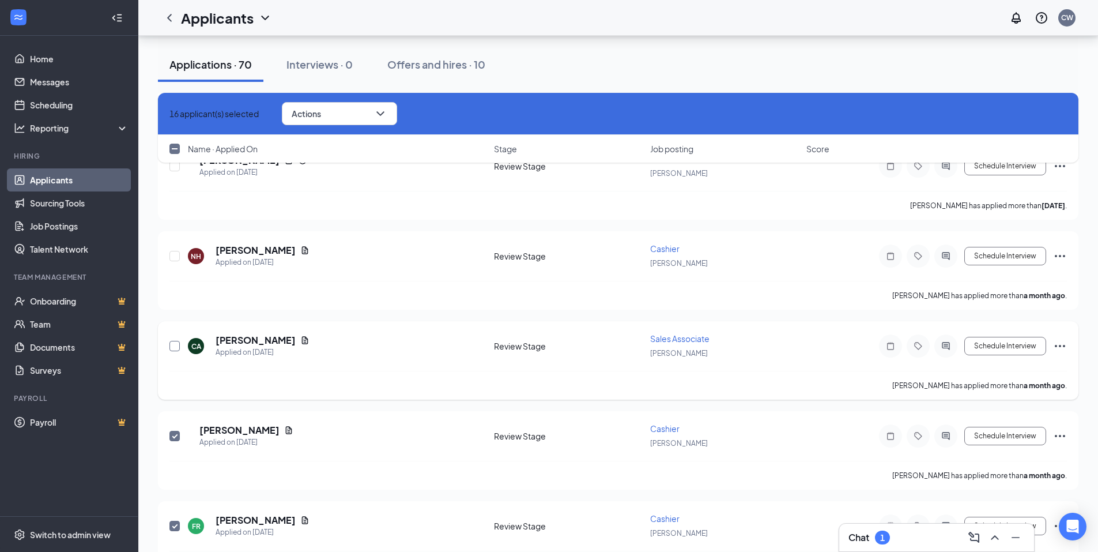
click at [172, 350] on input "checkbox" at bounding box center [174, 346] width 10 height 10
checkbox input "true"
click at [174, 254] on input "checkbox" at bounding box center [174, 256] width 10 height 10
checkbox input "true"
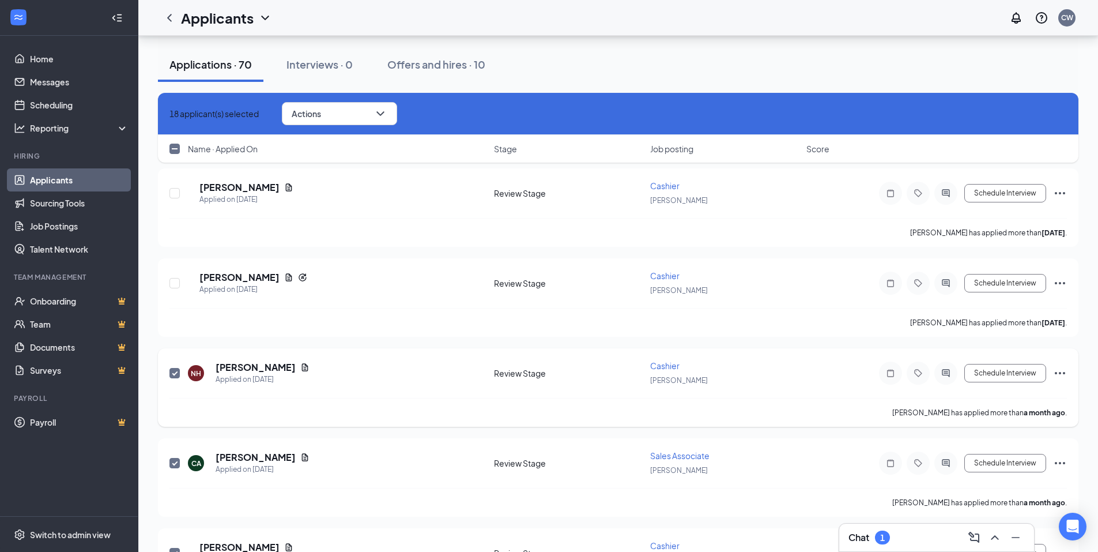
scroll to position [4493, 0]
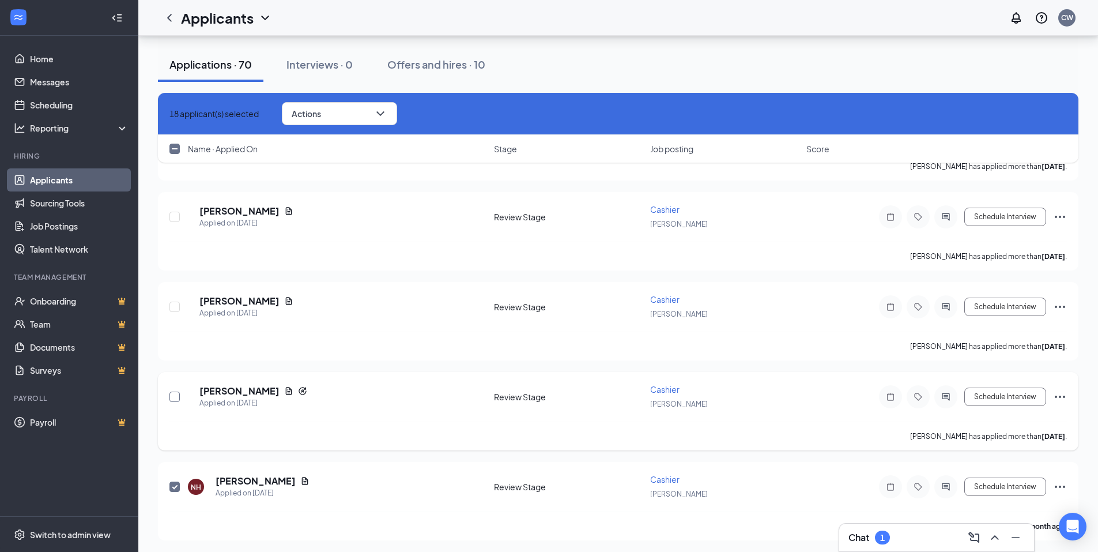
click at [171, 401] on input "checkbox" at bounding box center [174, 396] width 10 height 10
checkbox input "true"
click at [175, 306] on input "checkbox" at bounding box center [174, 307] width 10 height 10
checkbox input "true"
click at [176, 218] on input "checkbox" at bounding box center [174, 217] width 10 height 10
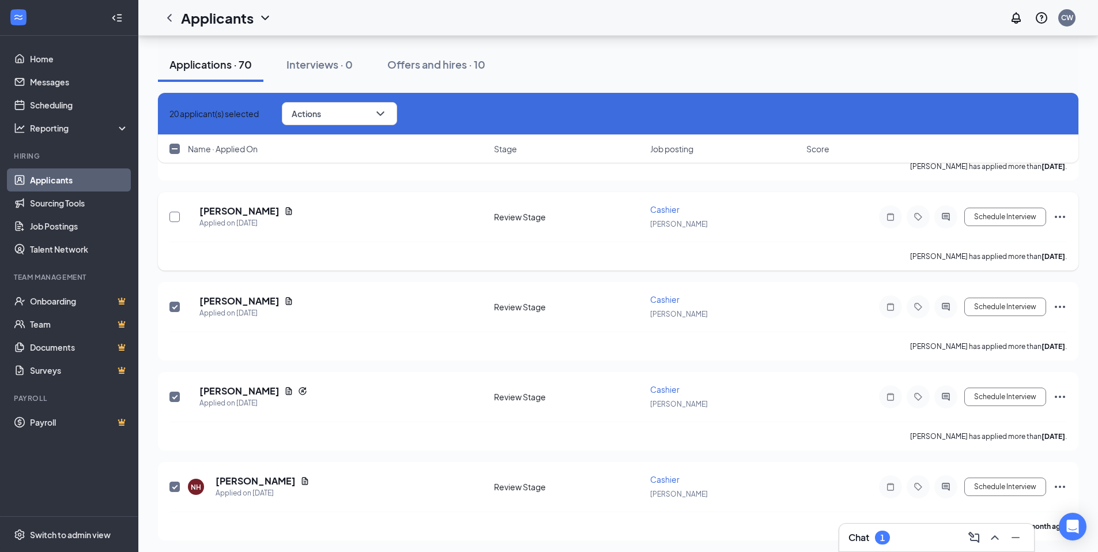
checkbox input "true"
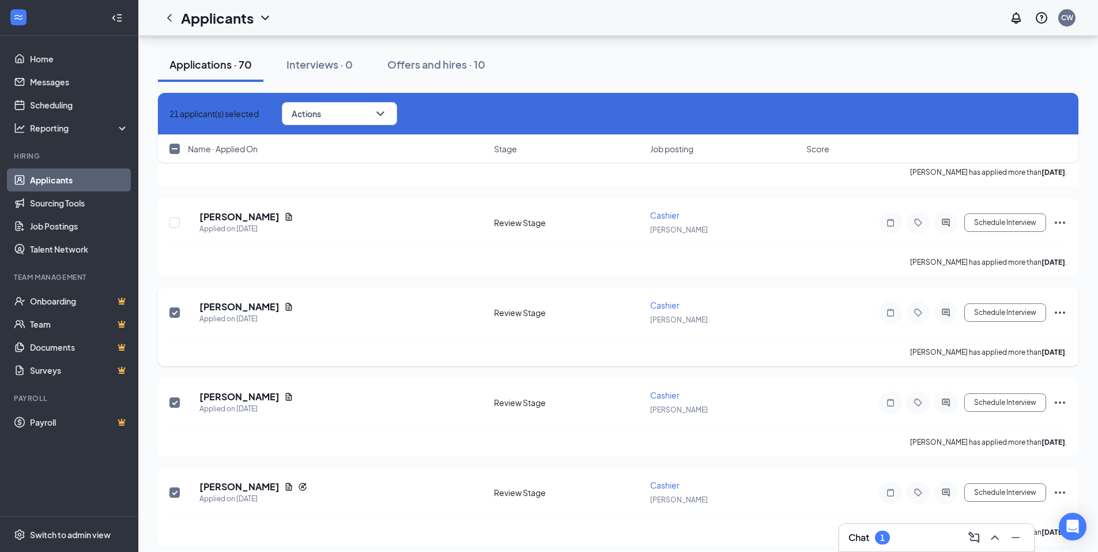
scroll to position [4378, 0]
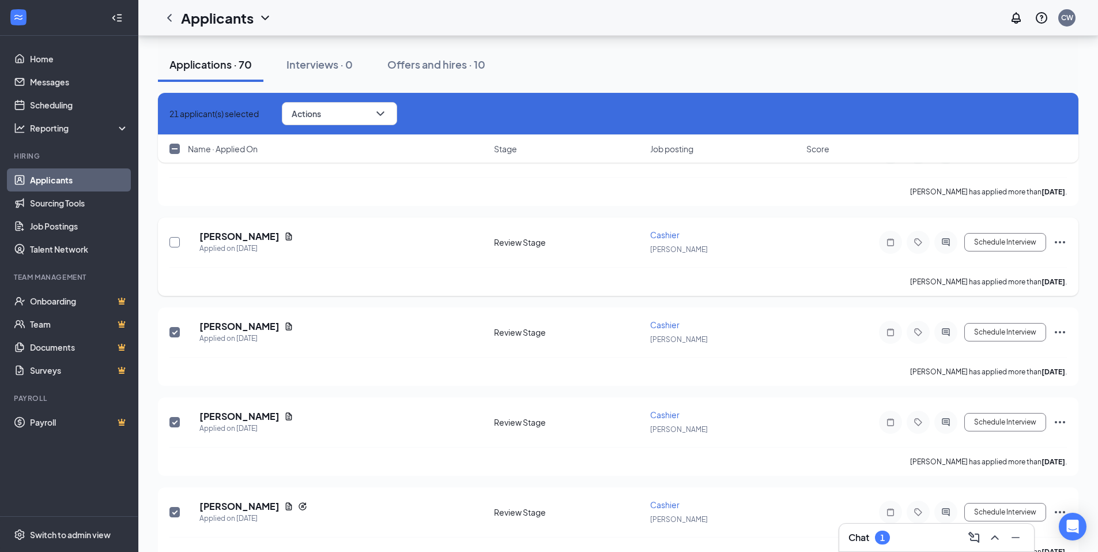
click at [178, 244] on input "checkbox" at bounding box center [174, 242] width 10 height 10
checkbox input "true"
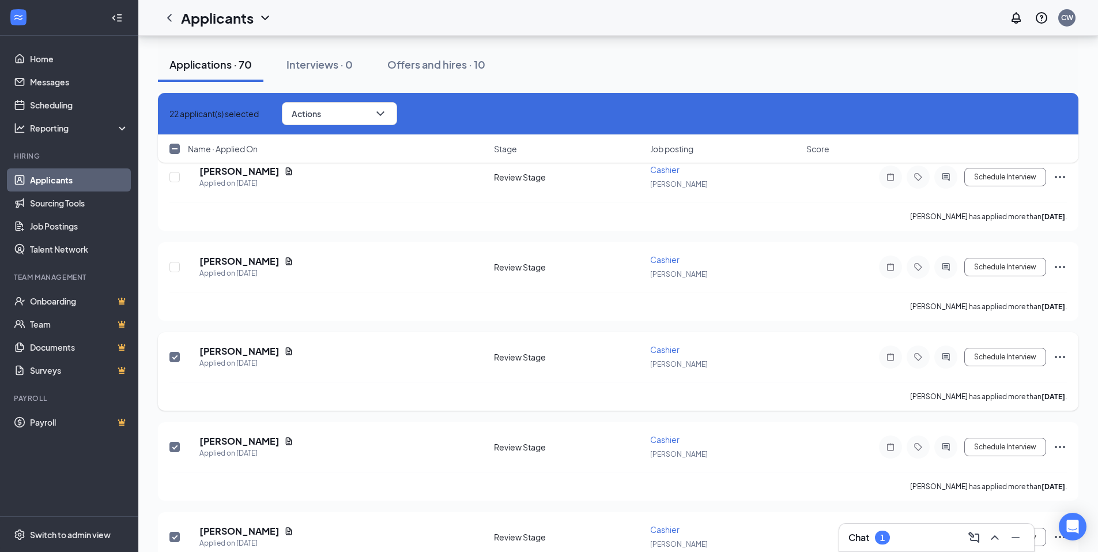
scroll to position [4263, 0]
click at [174, 269] on input "checkbox" at bounding box center [174, 267] width 10 height 10
checkbox input "true"
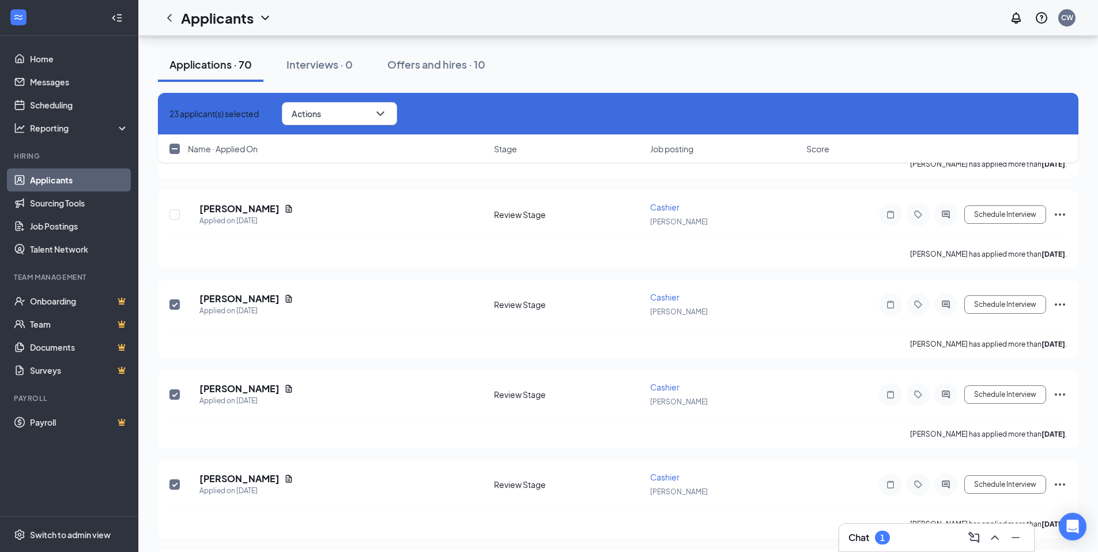
scroll to position [4205, 0]
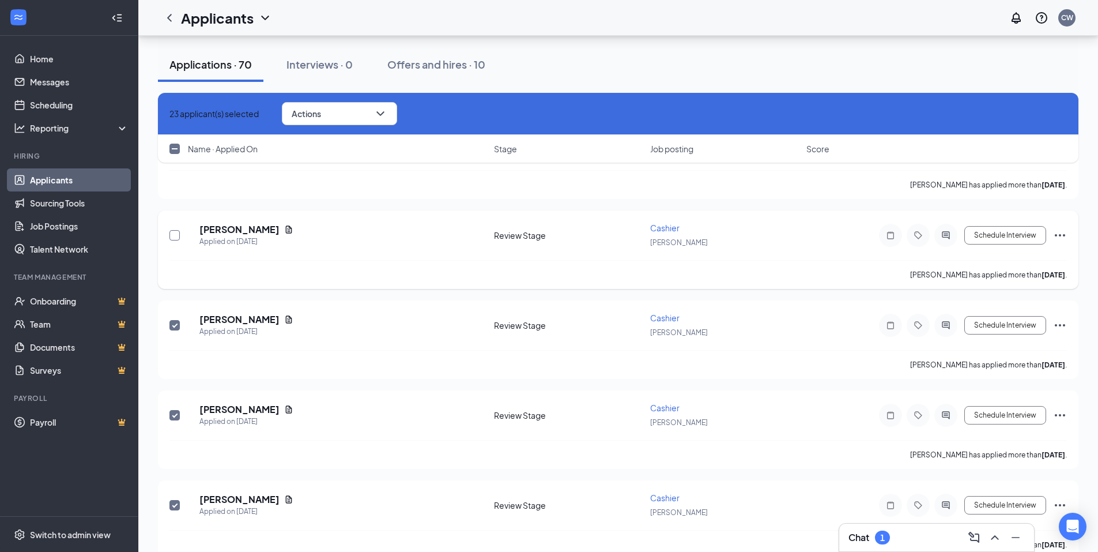
click at [176, 238] on input "checkbox" at bounding box center [174, 235] width 10 height 10
checkbox input "true"
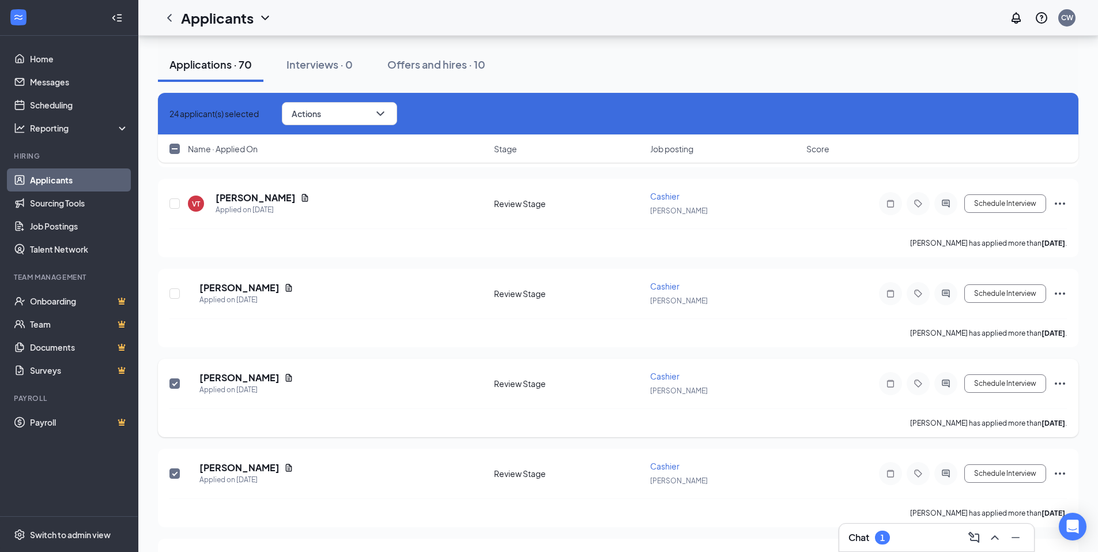
scroll to position [3974, 0]
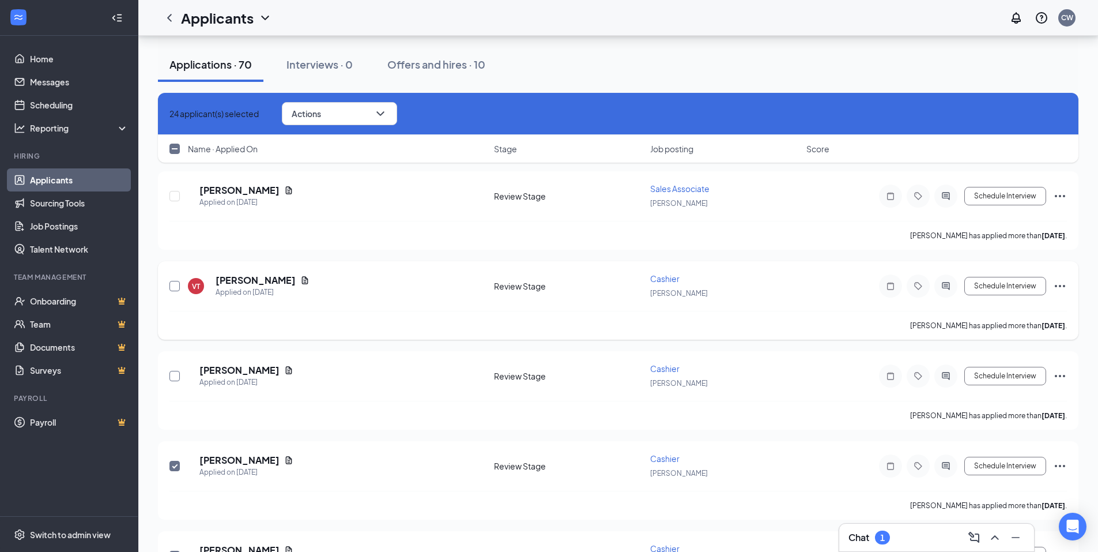
click at [175, 374] on input "checkbox" at bounding box center [174, 376] width 10 height 10
checkbox input "true"
click at [176, 281] on input "checkbox" at bounding box center [174, 286] width 10 height 10
checkbox input "true"
click at [178, 199] on input "checkbox" at bounding box center [174, 196] width 10 height 10
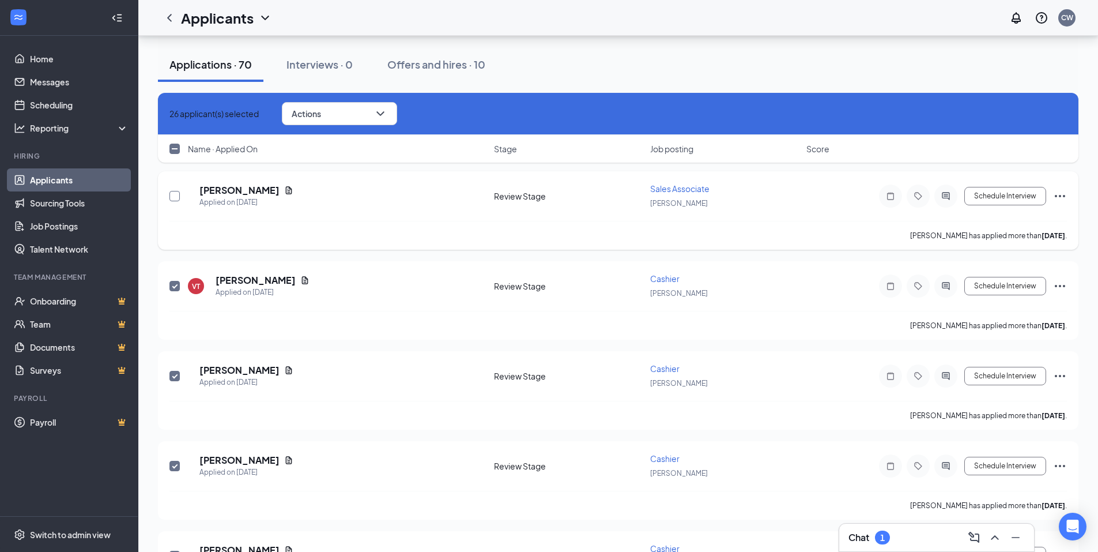
checkbox input "true"
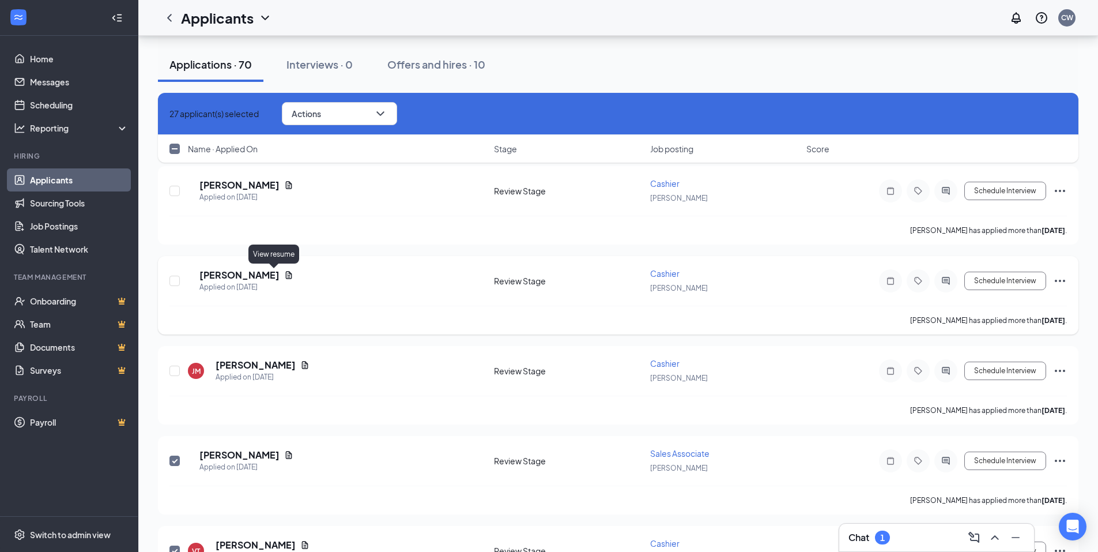
scroll to position [3686, 0]
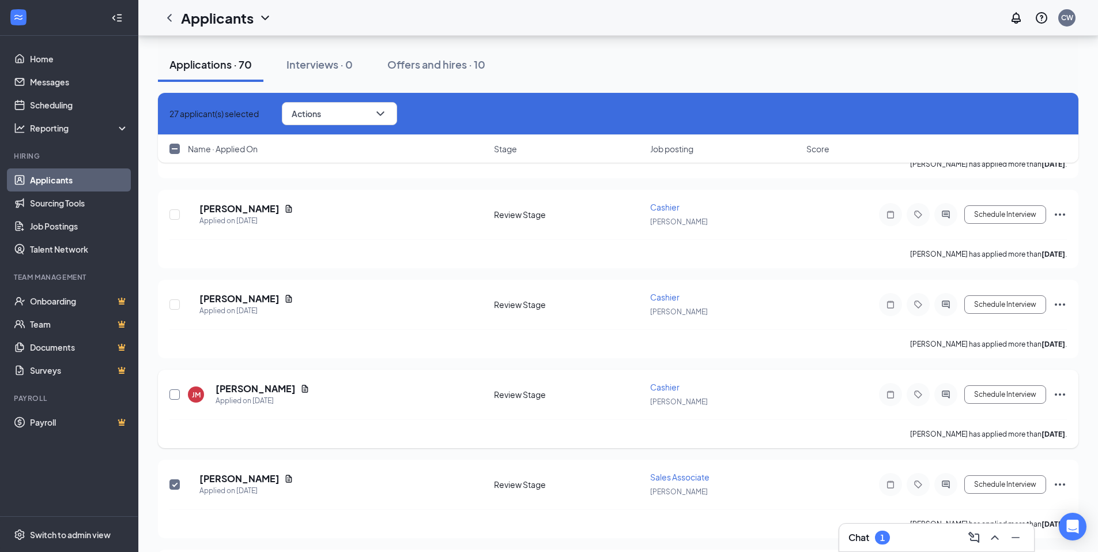
click at [169, 394] on input "checkbox" at bounding box center [174, 394] width 10 height 10
checkbox input "true"
click at [178, 299] on input "checkbox" at bounding box center [174, 304] width 10 height 10
checkbox input "true"
click at [172, 215] on input "checkbox" at bounding box center [174, 214] width 10 height 10
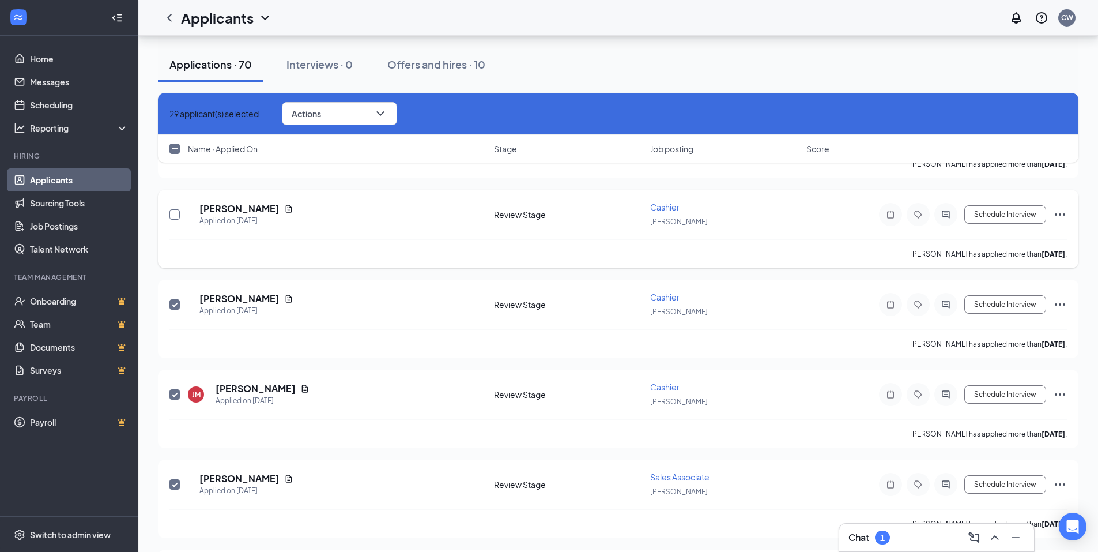
checkbox input "true"
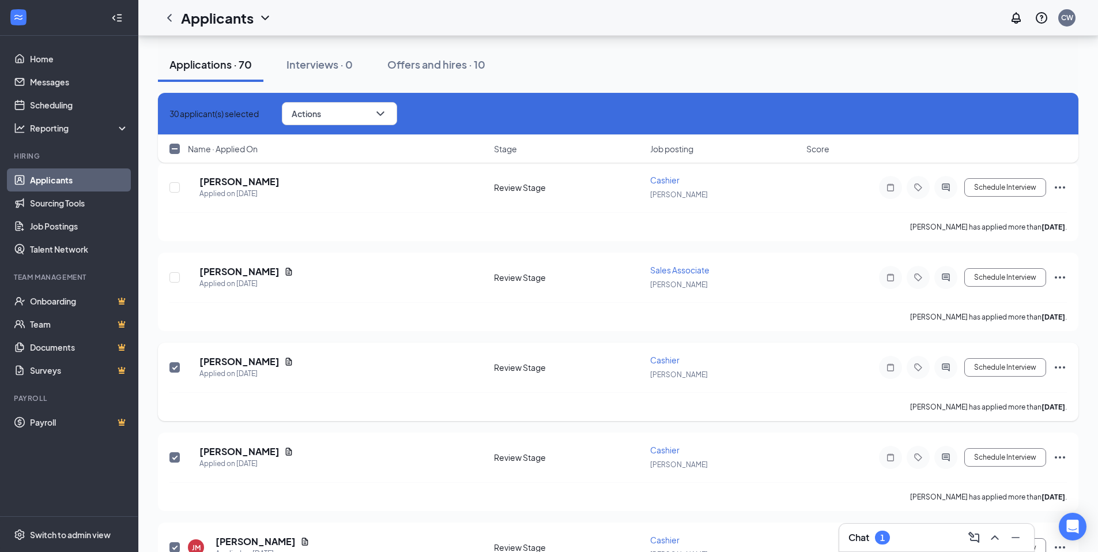
scroll to position [3513, 0]
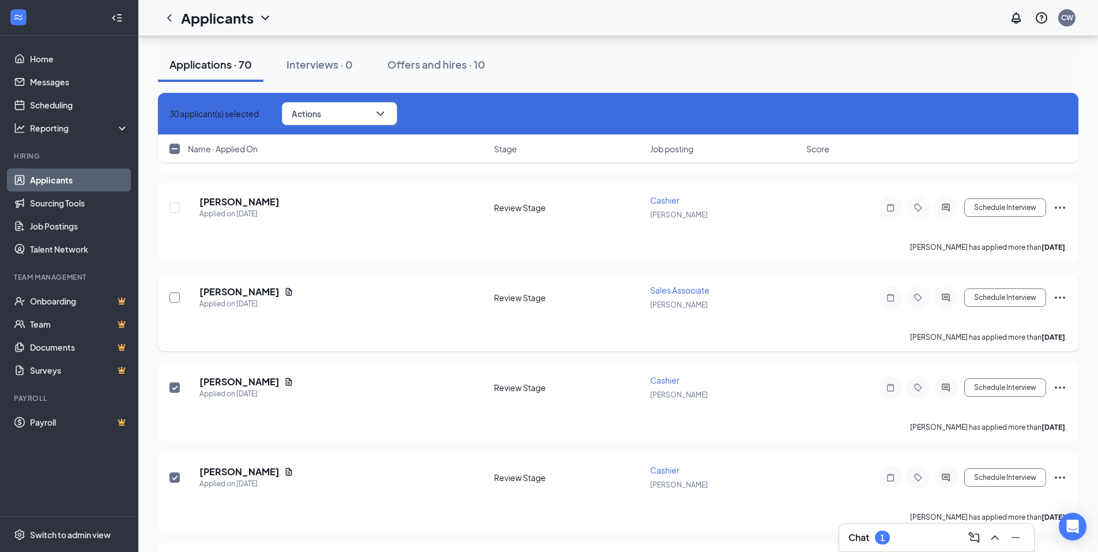
click at [169, 299] on input "checkbox" at bounding box center [174, 297] width 10 height 10
checkbox input "true"
click at [177, 210] on input "checkbox" at bounding box center [174, 207] width 10 height 10
checkbox input "true"
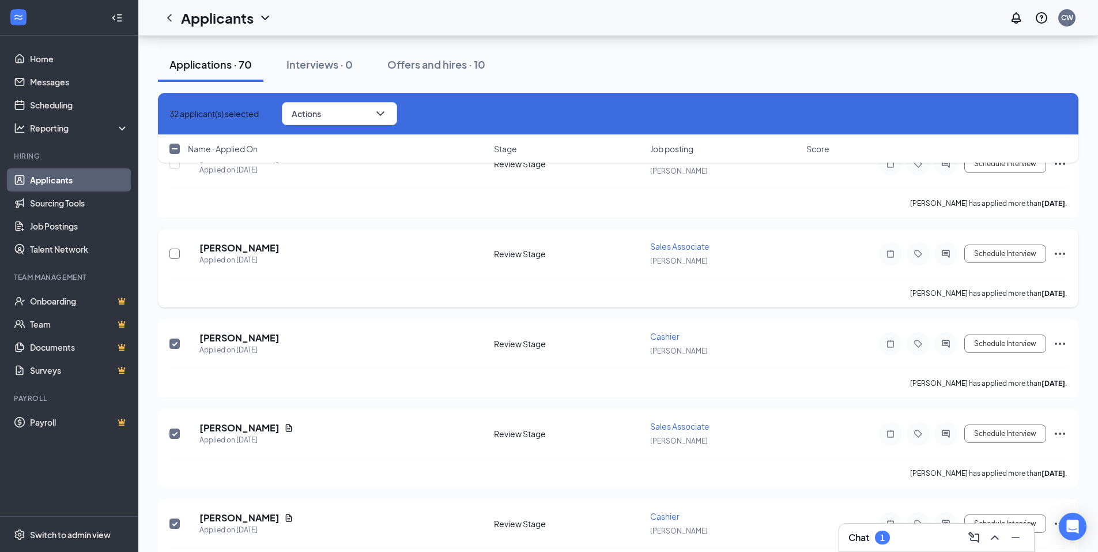
scroll to position [3340, 0]
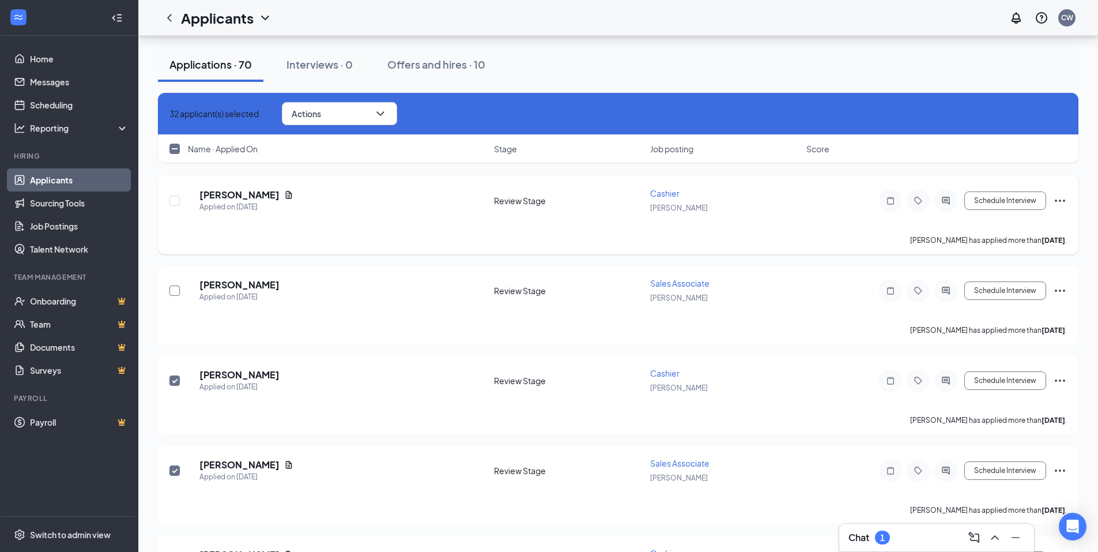
drag, startPoint x: 171, startPoint y: 291, endPoint x: 176, endPoint y: 238, distance: 52.8
click at [171, 290] on input "checkbox" at bounding box center [174, 290] width 10 height 10
checkbox input "true"
click at [176, 199] on input "checkbox" at bounding box center [174, 200] width 10 height 10
checkbox input "true"
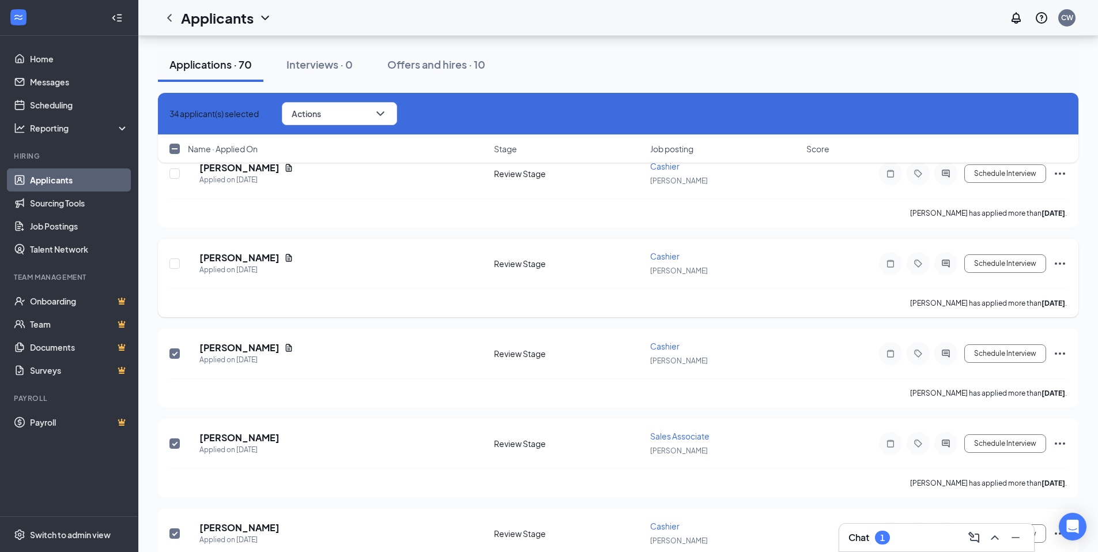
scroll to position [3167, 0]
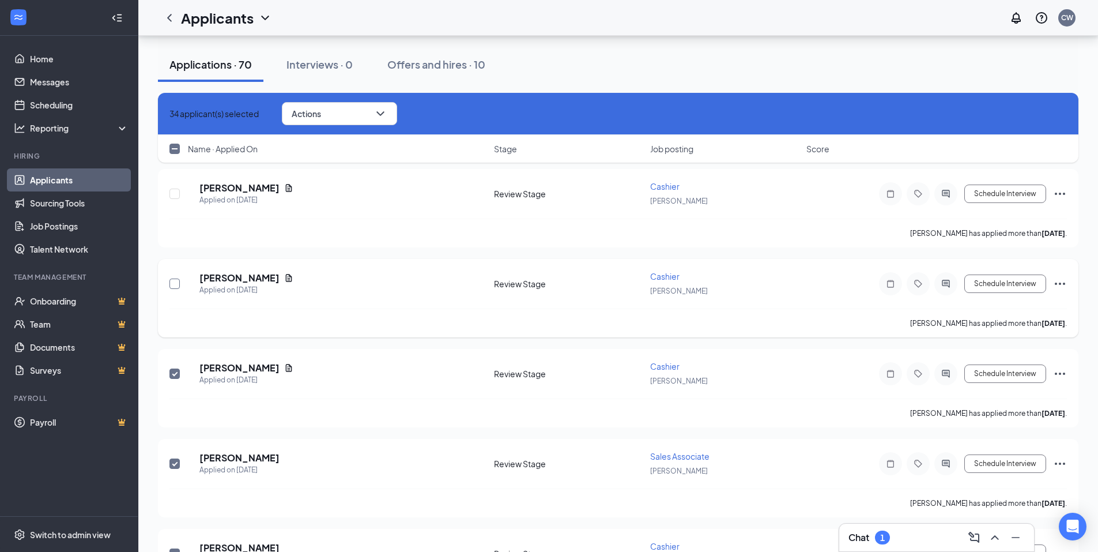
click at [172, 282] on input "checkbox" at bounding box center [174, 283] width 10 height 10
checkbox input "true"
click at [172, 197] on input "checkbox" at bounding box center [174, 194] width 10 height 10
checkbox input "true"
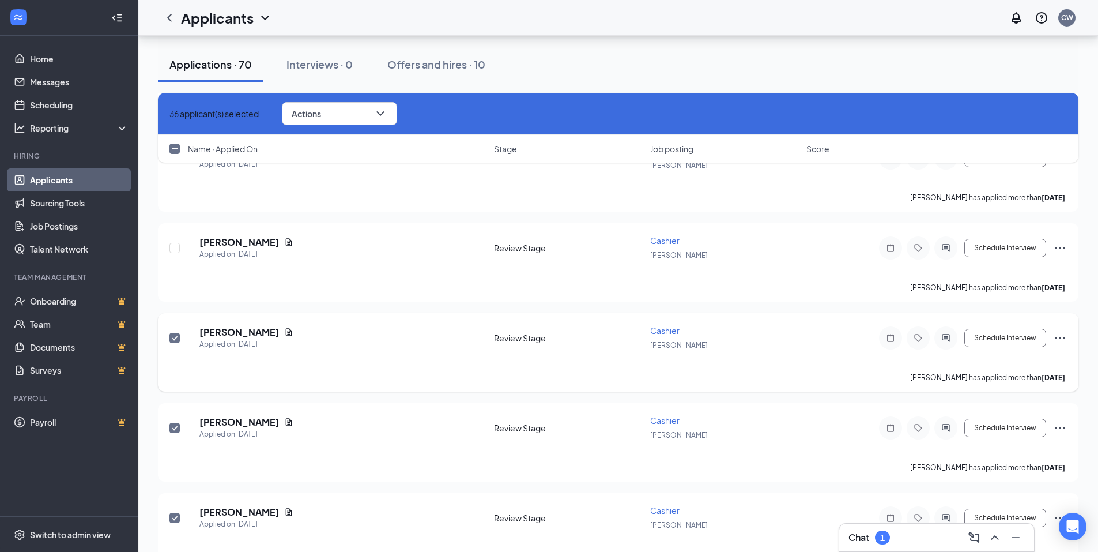
scroll to position [2937, 0]
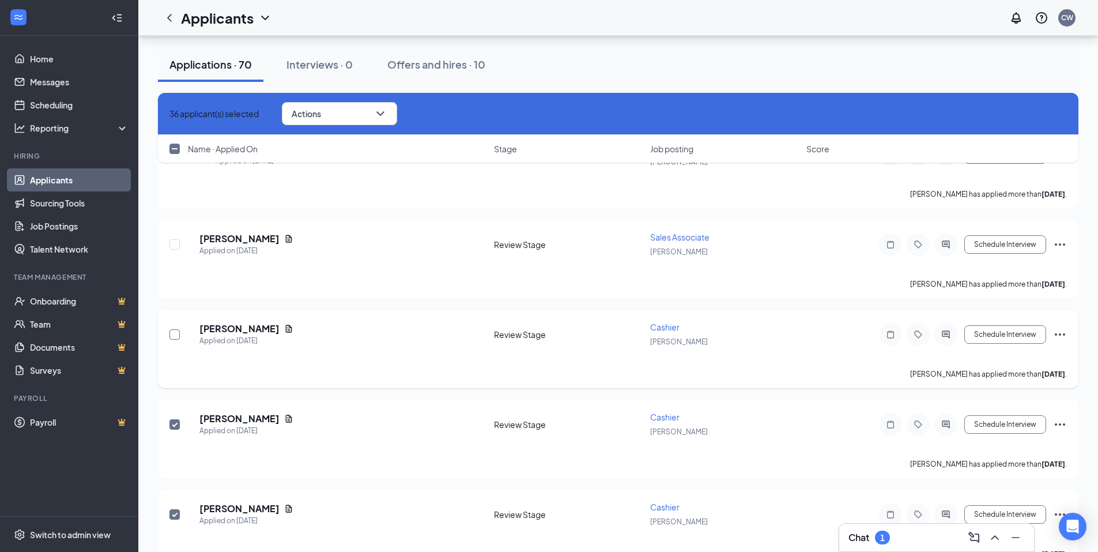
click at [174, 334] on input "checkbox" at bounding box center [174, 334] width 10 height 10
checkbox input "true"
click at [172, 249] on input "checkbox" at bounding box center [174, 244] width 10 height 10
checkbox input "true"
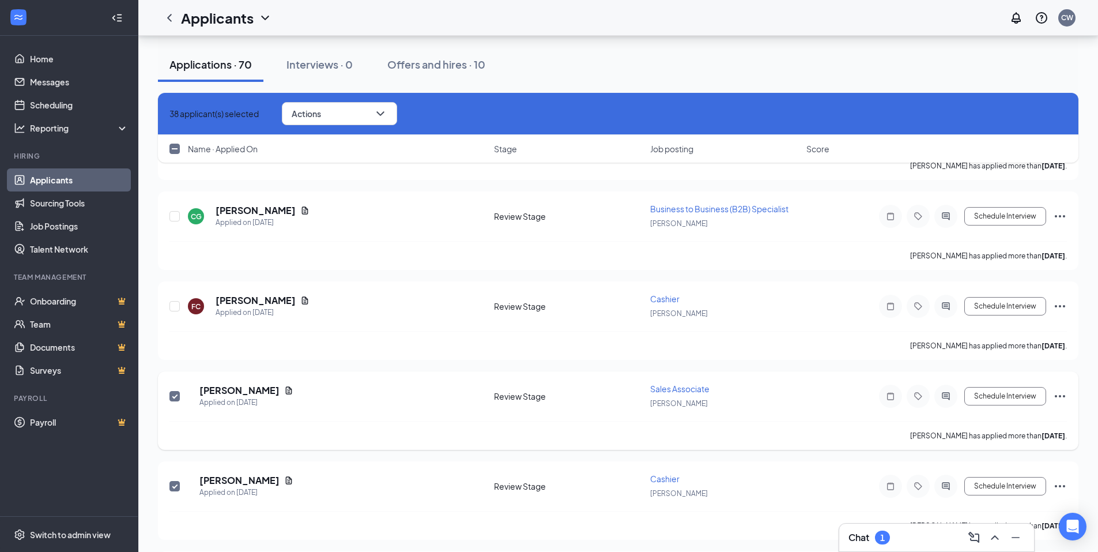
scroll to position [2764, 0]
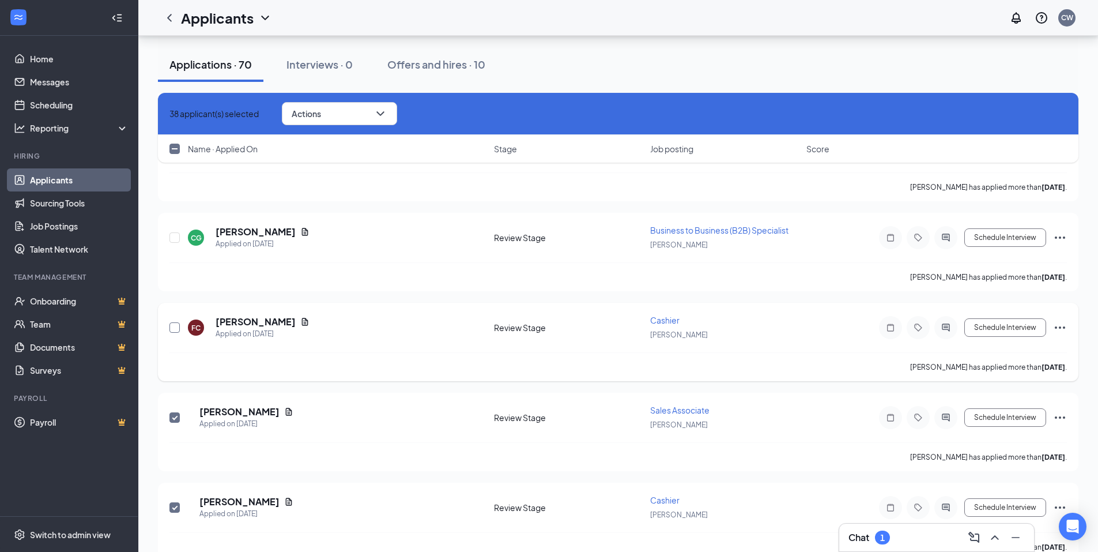
click at [174, 328] on input "checkbox" at bounding box center [174, 327] width 10 height 10
checkbox input "true"
click at [176, 240] on input "checkbox" at bounding box center [174, 237] width 10 height 10
checkbox input "true"
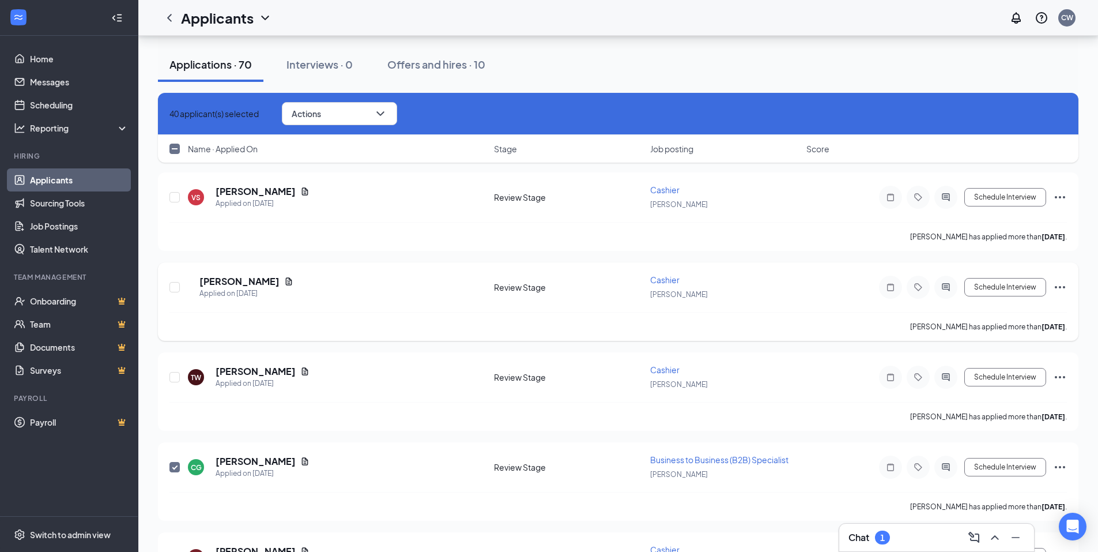
scroll to position [2533, 0]
drag, startPoint x: 174, startPoint y: 376, endPoint x: 169, endPoint y: 287, distance: 88.9
click at [174, 375] on input "checkbox" at bounding box center [174, 378] width 10 height 10
checkbox input "true"
click at [171, 287] on input "checkbox" at bounding box center [174, 288] width 10 height 10
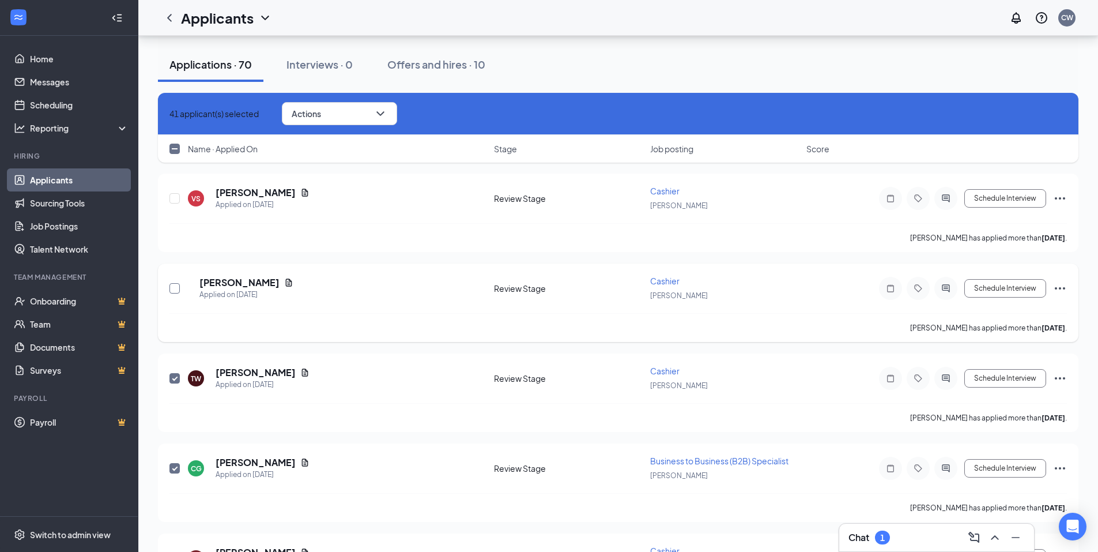
checkbox input "true"
click at [175, 197] on input "checkbox" at bounding box center [174, 198] width 10 height 10
checkbox input "true"
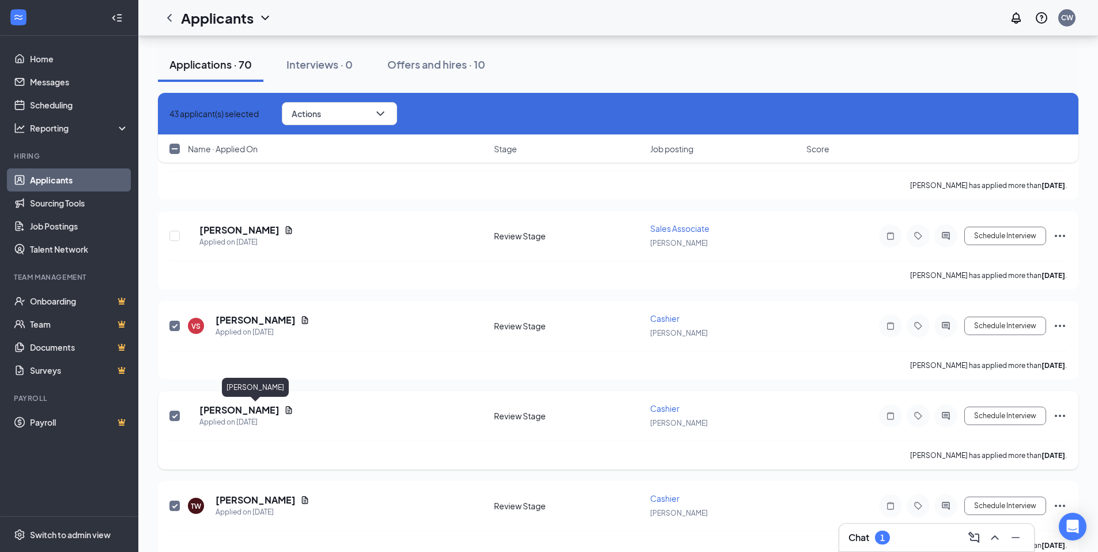
scroll to position [2303, 0]
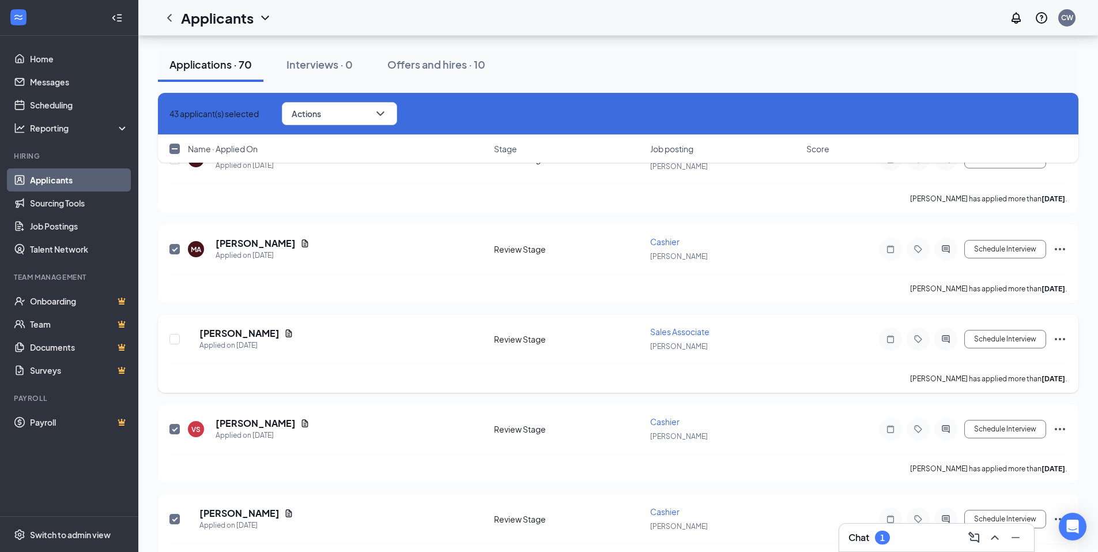
click at [169, 332] on div "BB [PERSON_NAME] Applied on [DATE] Review Stage Sales Associate [PERSON_NAME] S…" at bounding box center [618, 353] width 921 height 78
click at [175, 338] on input "checkbox" at bounding box center [174, 339] width 10 height 10
checkbox input "true"
click at [397, 114] on button "Actions" at bounding box center [339, 113] width 115 height 23
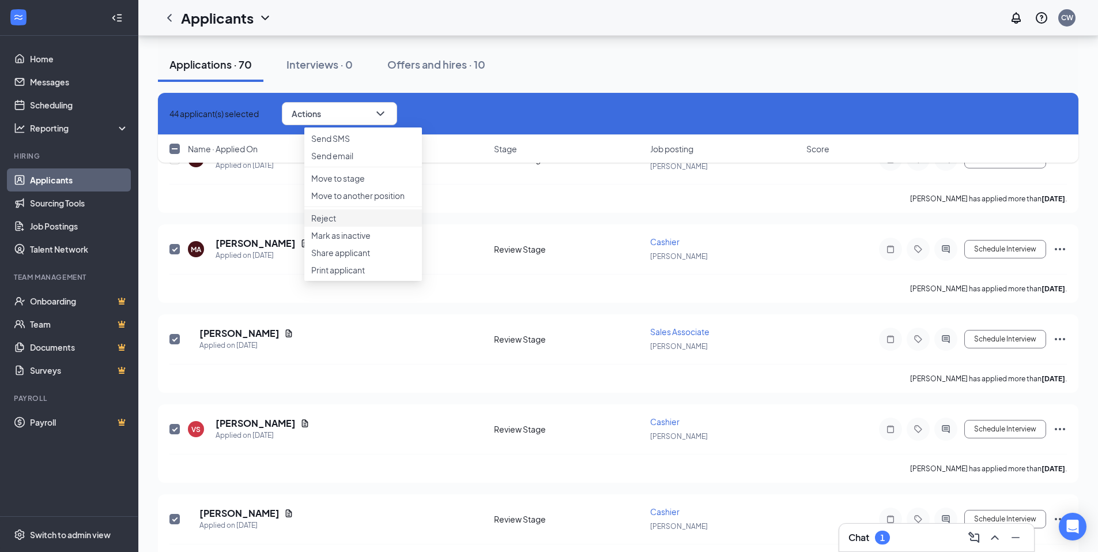
click at [337, 224] on p "Reject" at bounding box center [363, 218] width 104 height 12
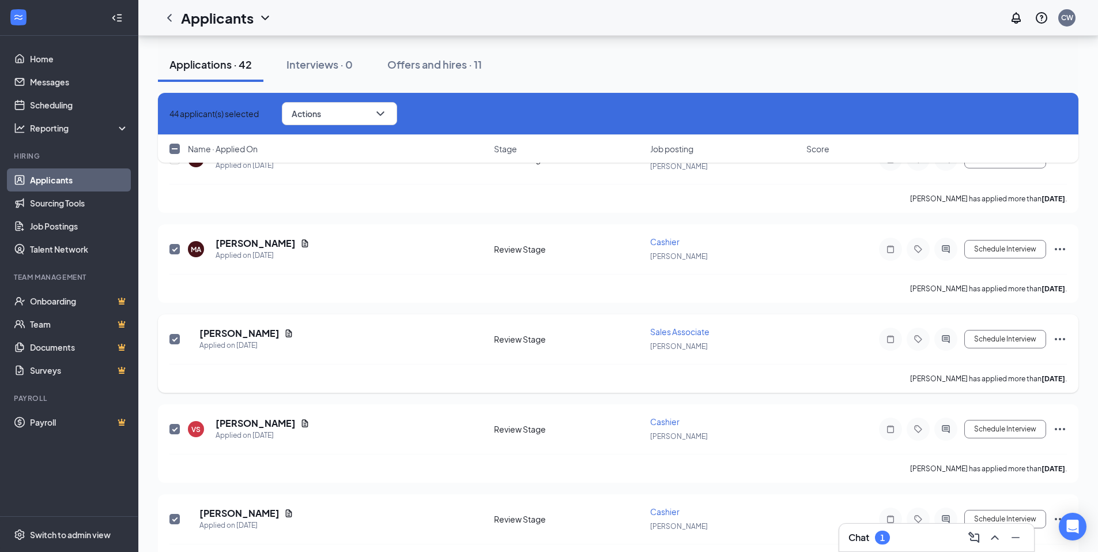
checkbox input "false"
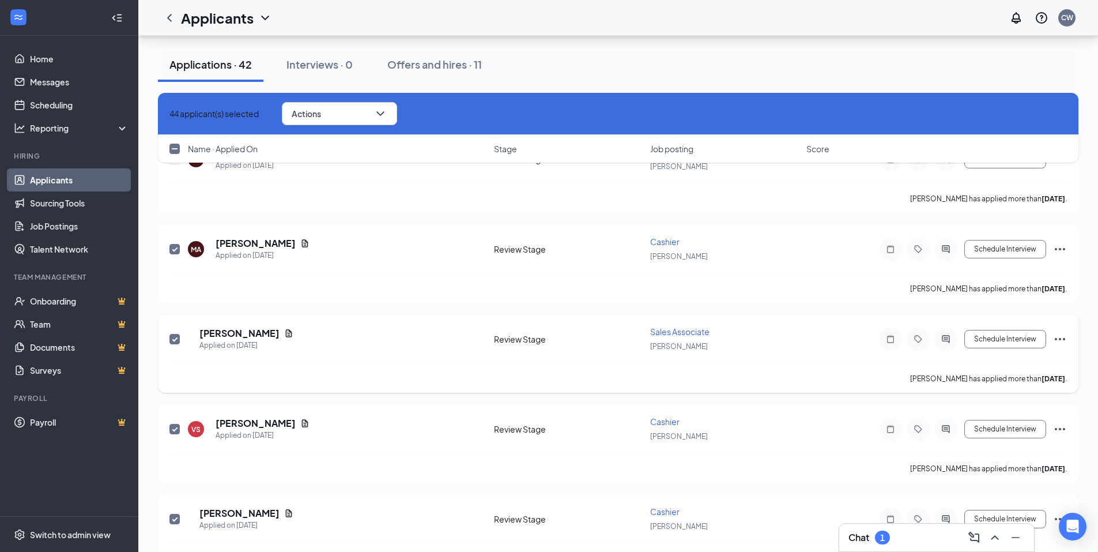
checkbox input "false"
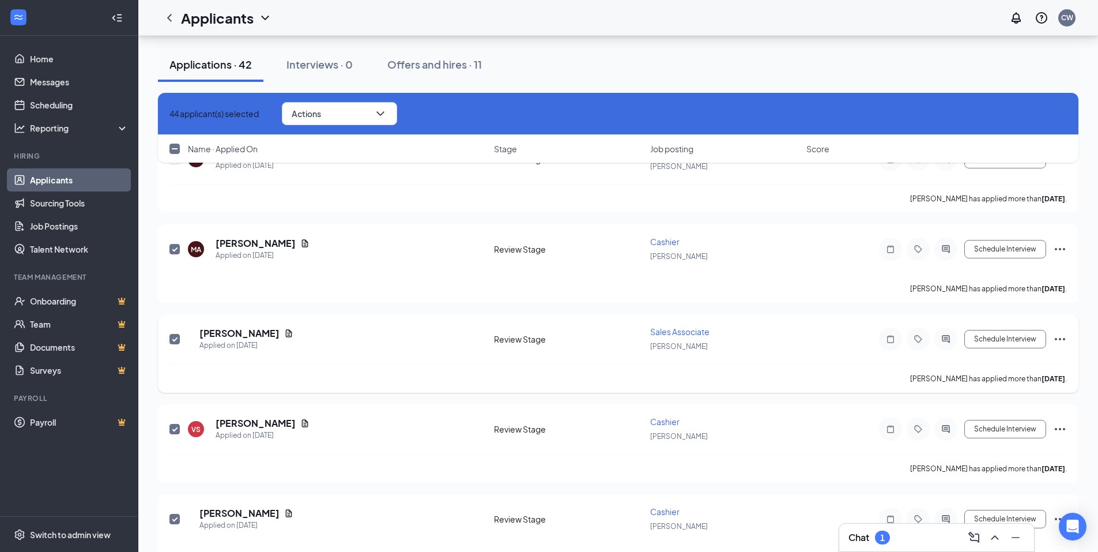
checkbox input "false"
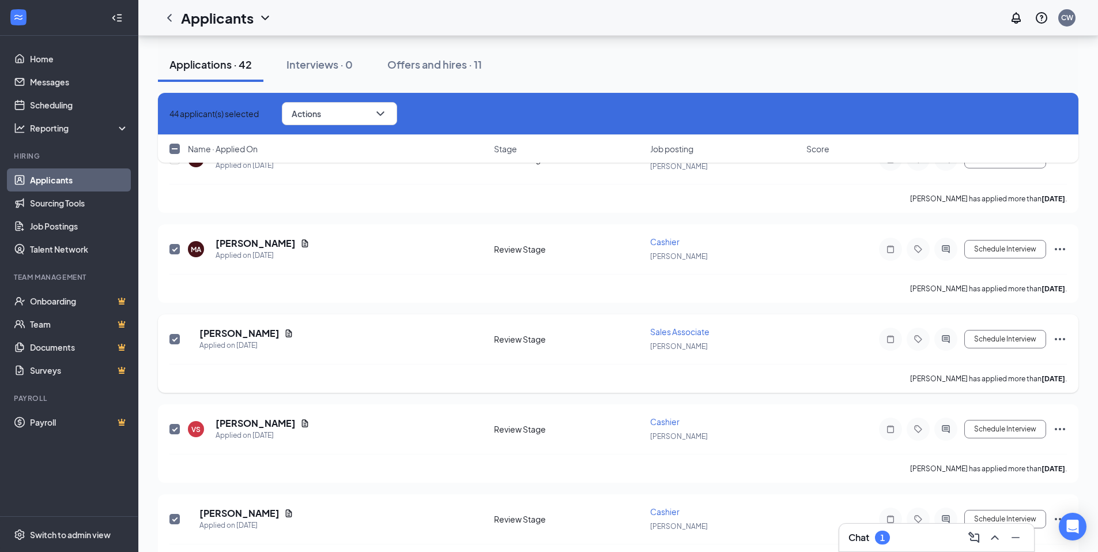
checkbox input "false"
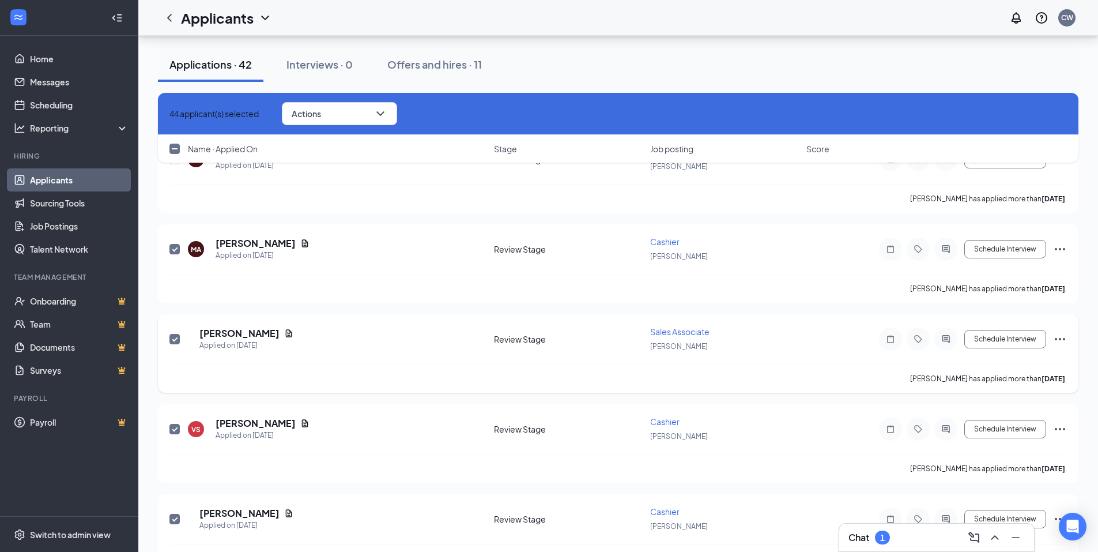
checkbox input "false"
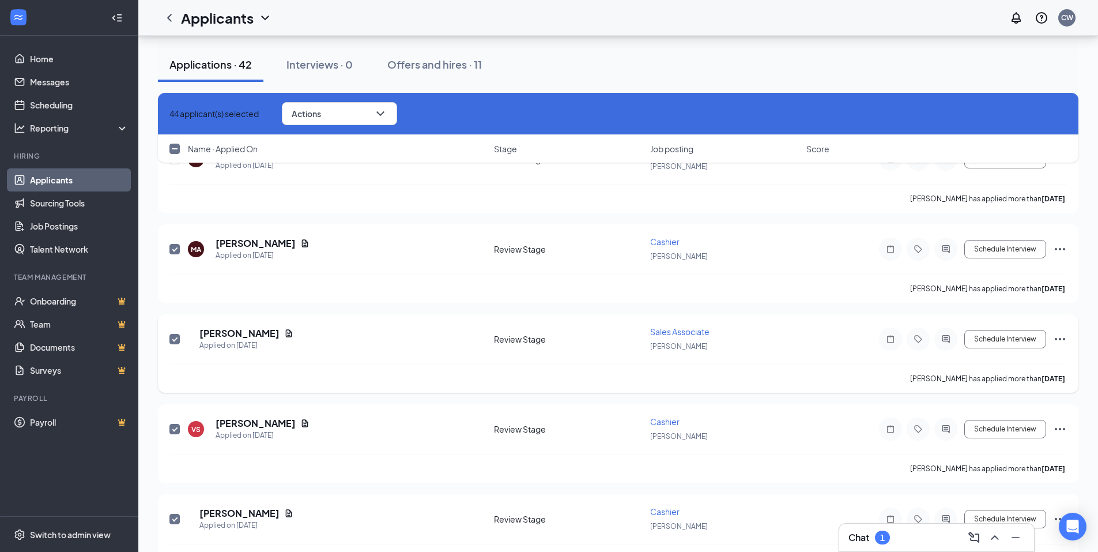
checkbox input "false"
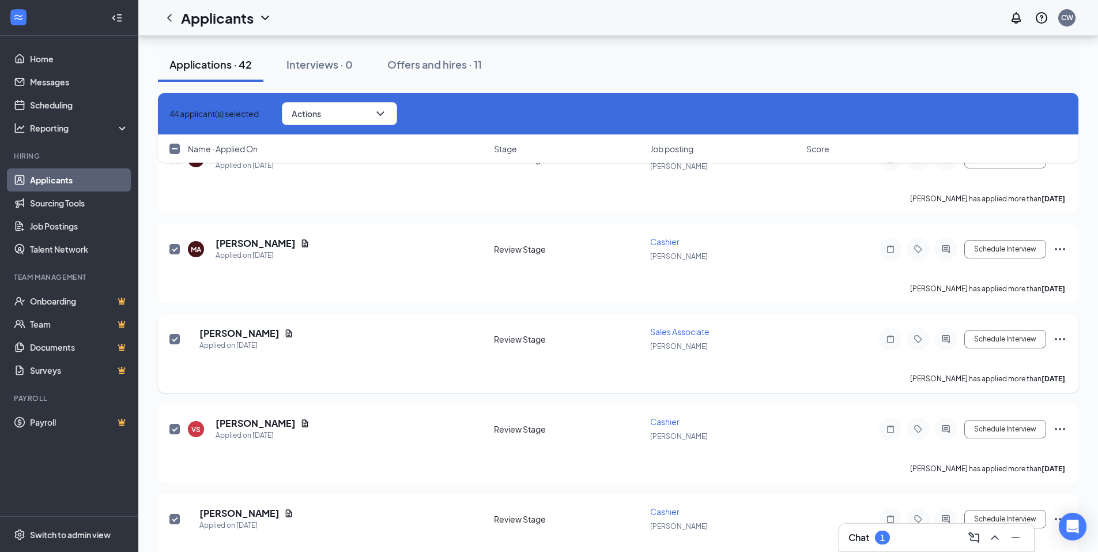
checkbox input "false"
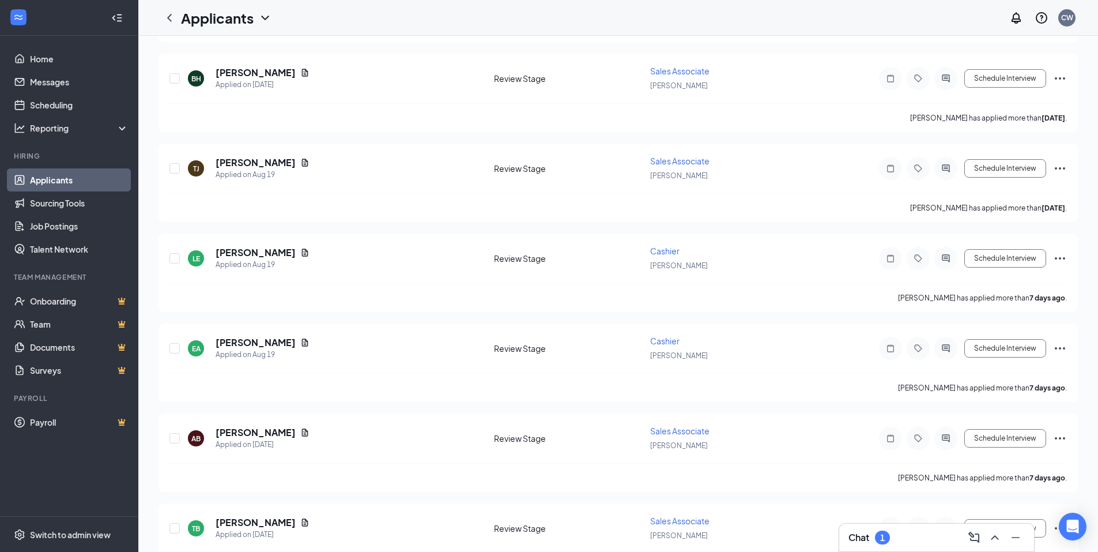
scroll to position [0, 0]
